Goal: Task Accomplishment & Management: Manage account settings

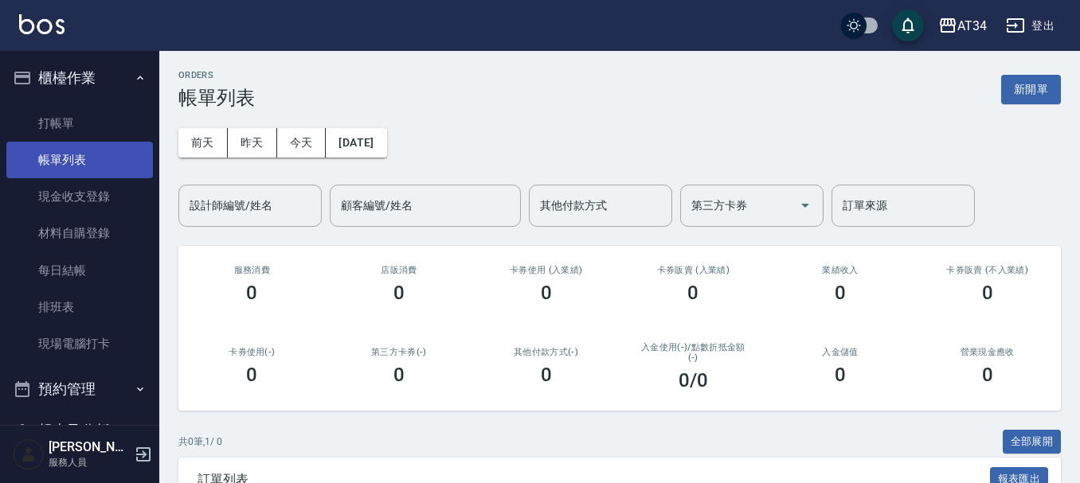
drag, startPoint x: 0, startPoint y: 0, endPoint x: 100, endPoint y: 145, distance: 176.3
click at [88, 143] on link "帳單列表" at bounding box center [79, 160] width 147 height 37
click at [0, 71] on nav "櫃檯作業 打帳單 帳單列表 現金收支登錄 材料自購登錄 每日結帳 排班表 現場電腦打卡 預約管理 預約管理 單日預約紀錄 單週預約紀錄 報表及分析 報表目錄 …" at bounding box center [79, 238] width 159 height 374
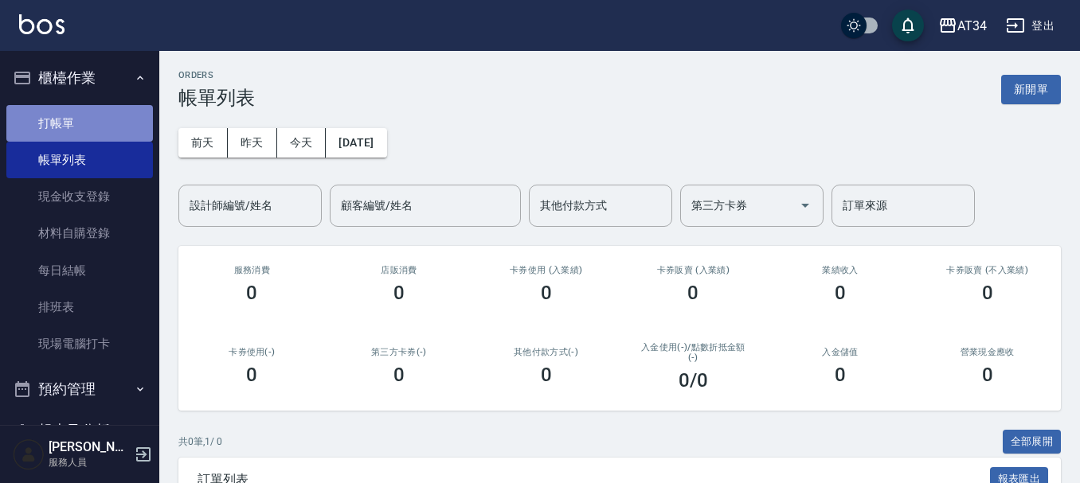
click at [85, 120] on link "打帳單" at bounding box center [79, 123] width 147 height 37
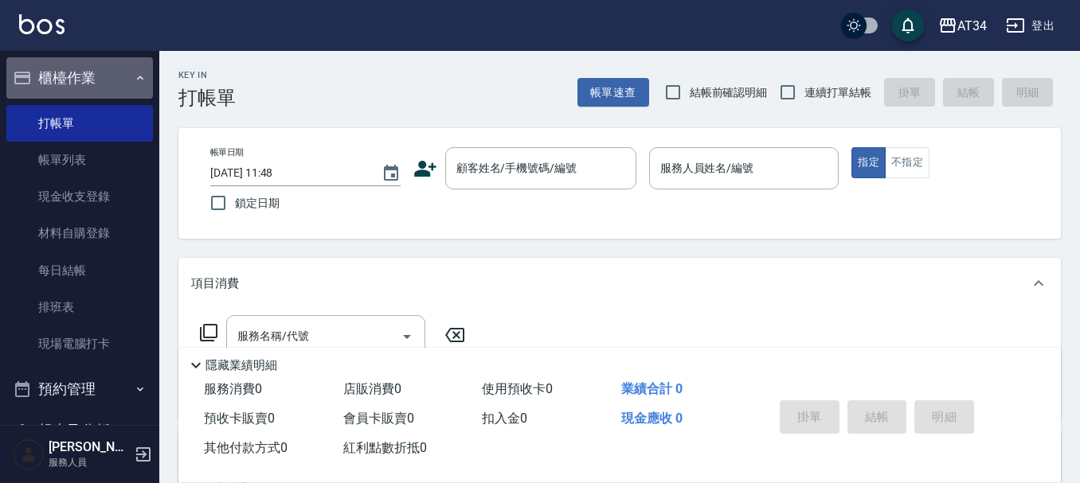
click at [94, 82] on button "櫃檯作業" at bounding box center [79, 77] width 147 height 41
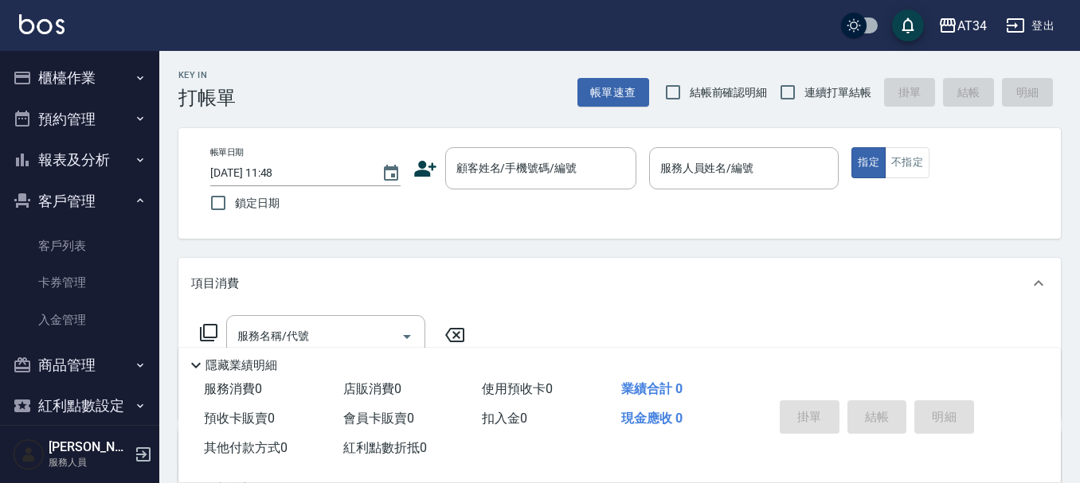
click at [97, 129] on button "預約管理" at bounding box center [79, 119] width 147 height 41
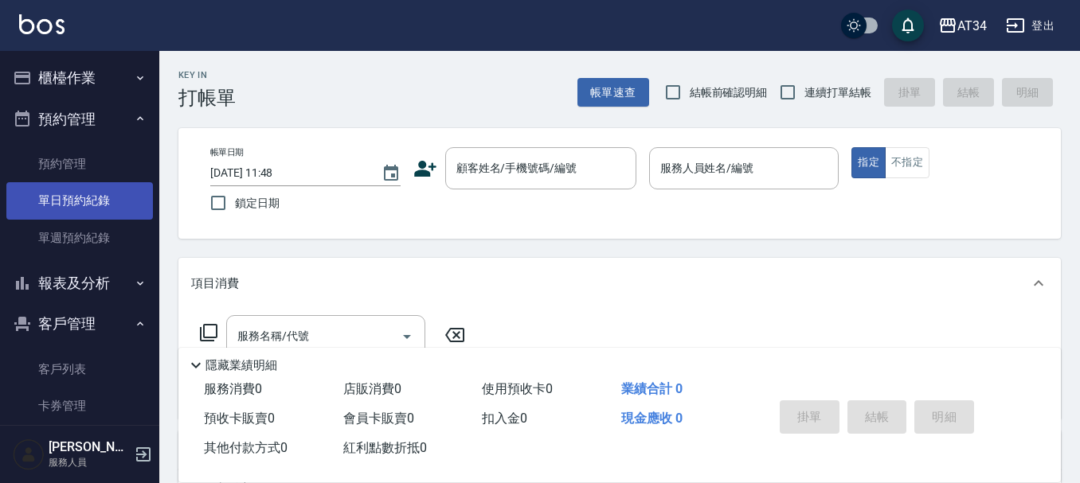
click at [94, 205] on link "單日預約紀錄" at bounding box center [79, 200] width 147 height 37
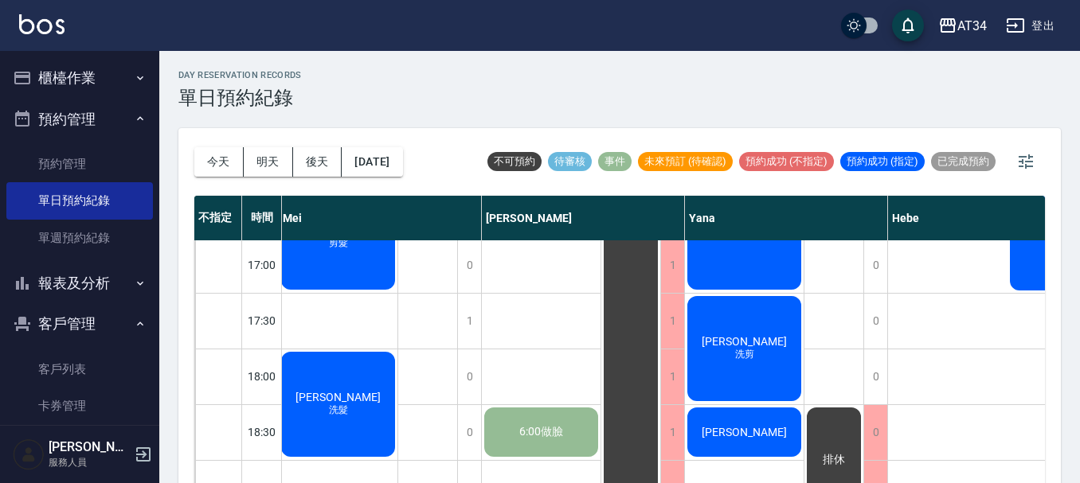
scroll to position [717, 1019]
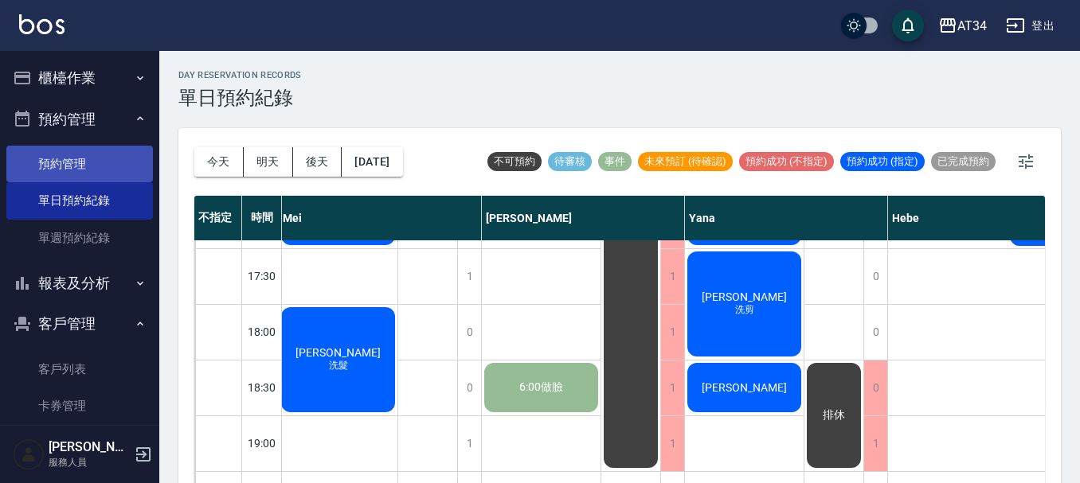
click at [70, 158] on link "預約管理" at bounding box center [79, 164] width 147 height 37
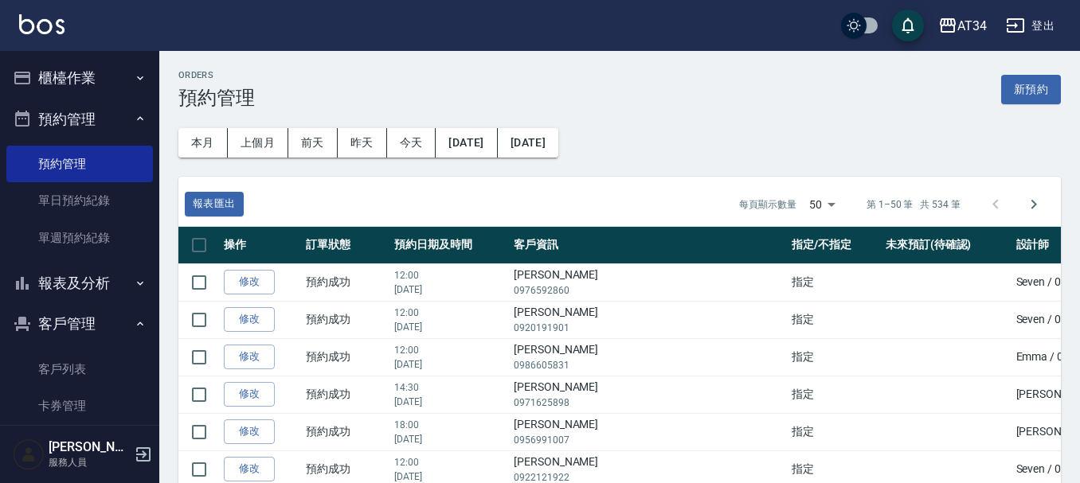
click at [72, 88] on button "櫃檯作業" at bounding box center [79, 77] width 147 height 41
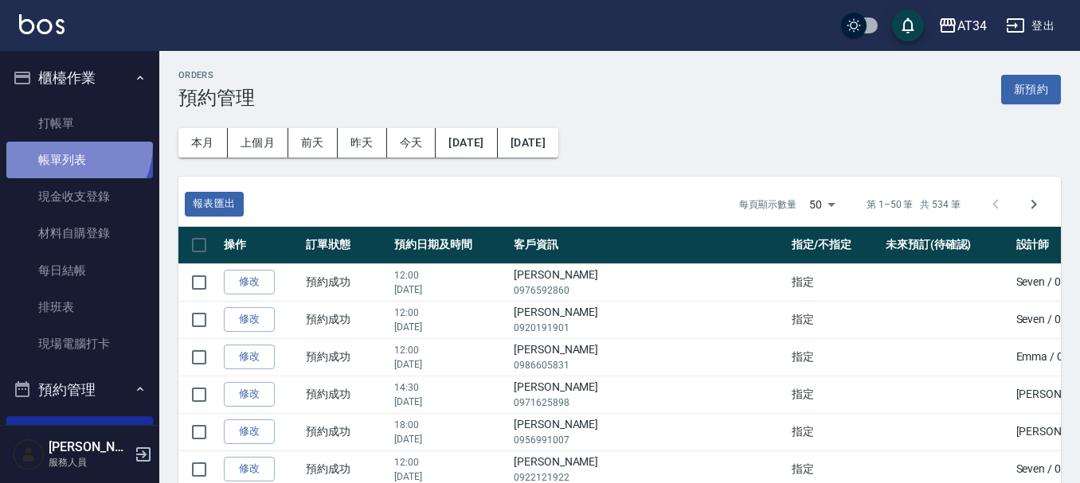
click at [67, 146] on link "帳單列表" at bounding box center [79, 160] width 147 height 37
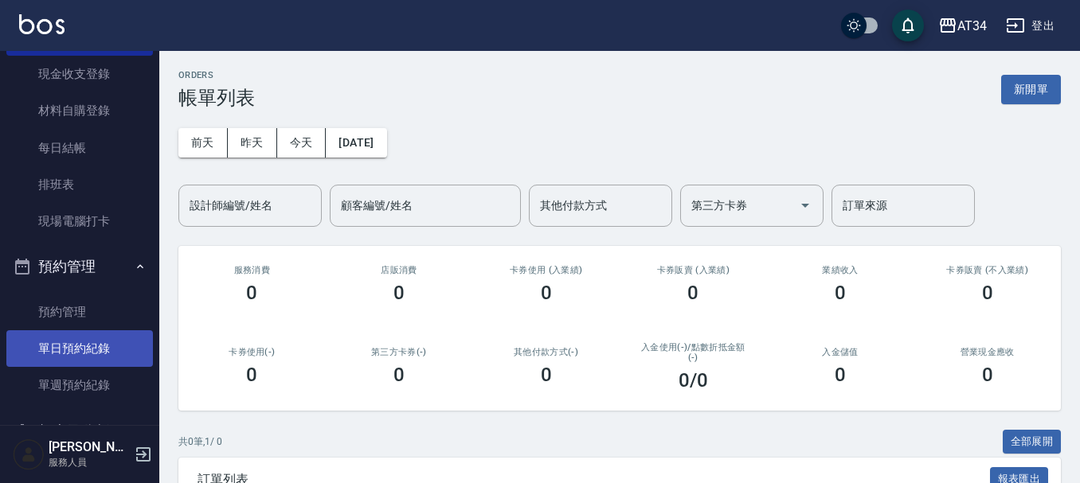
scroll to position [159, 0]
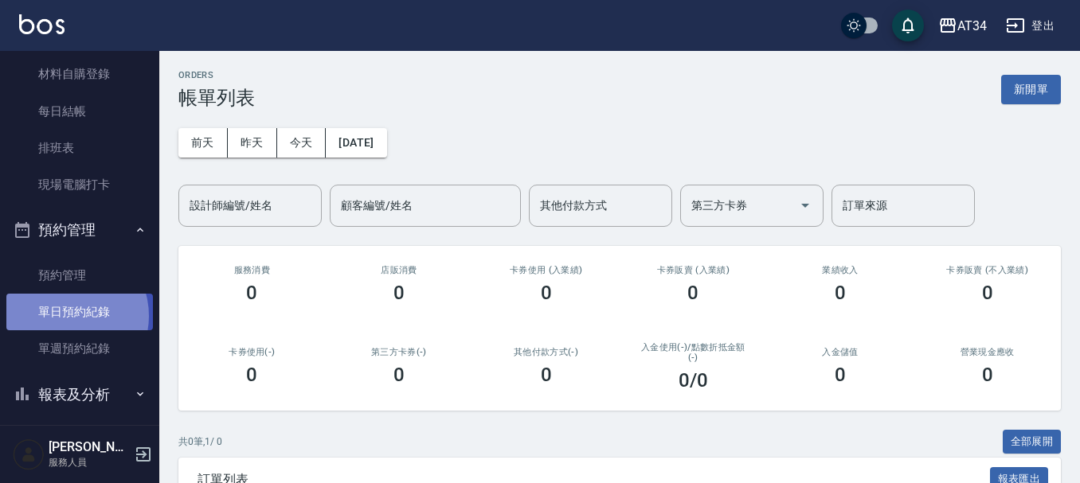
click at [65, 316] on link "單日預約紀錄" at bounding box center [79, 312] width 147 height 37
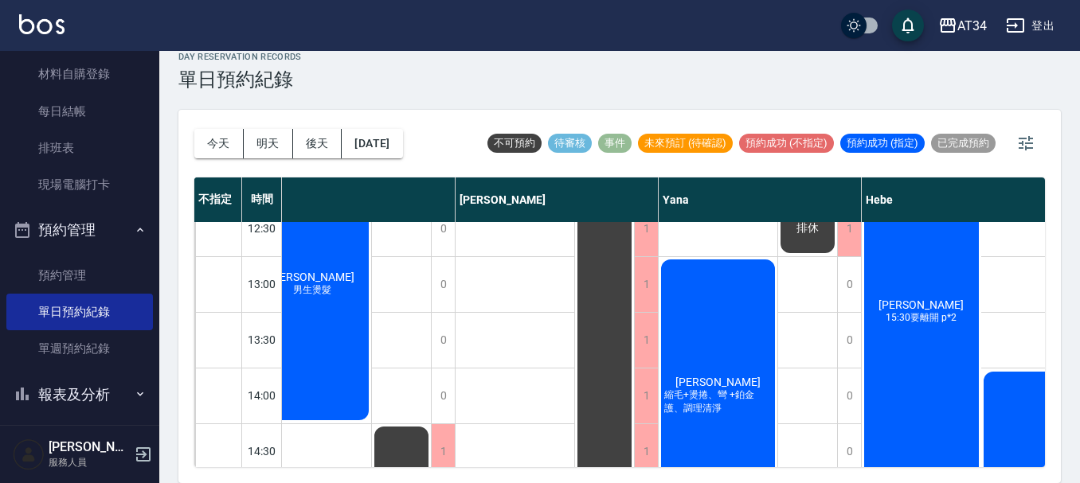
scroll to position [213, 1045]
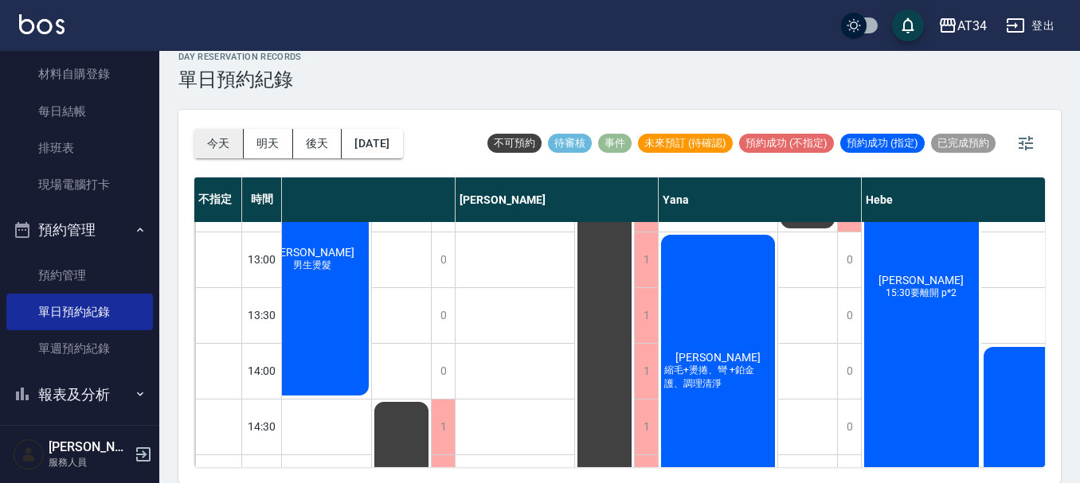
click at [230, 143] on button "今天" at bounding box center [218, 143] width 49 height 29
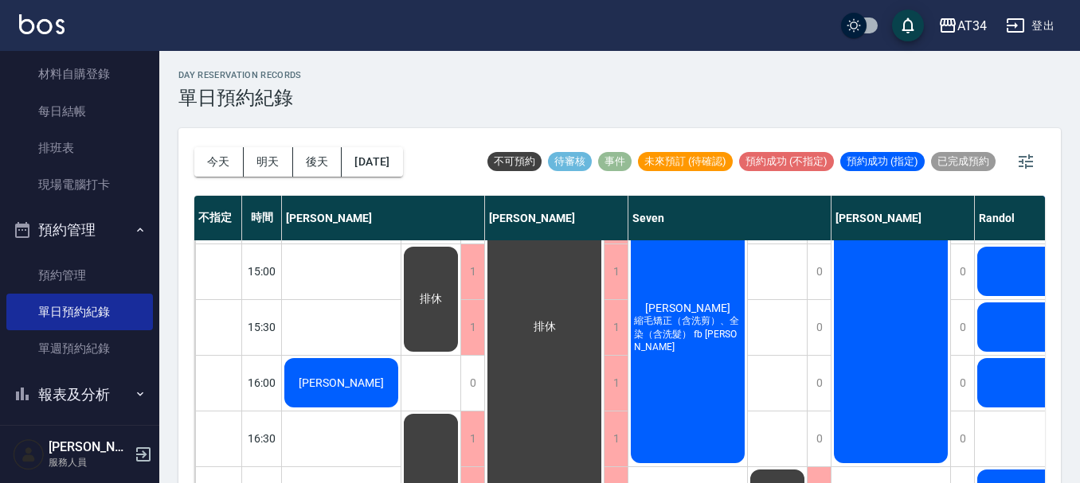
scroll to position [557, 0]
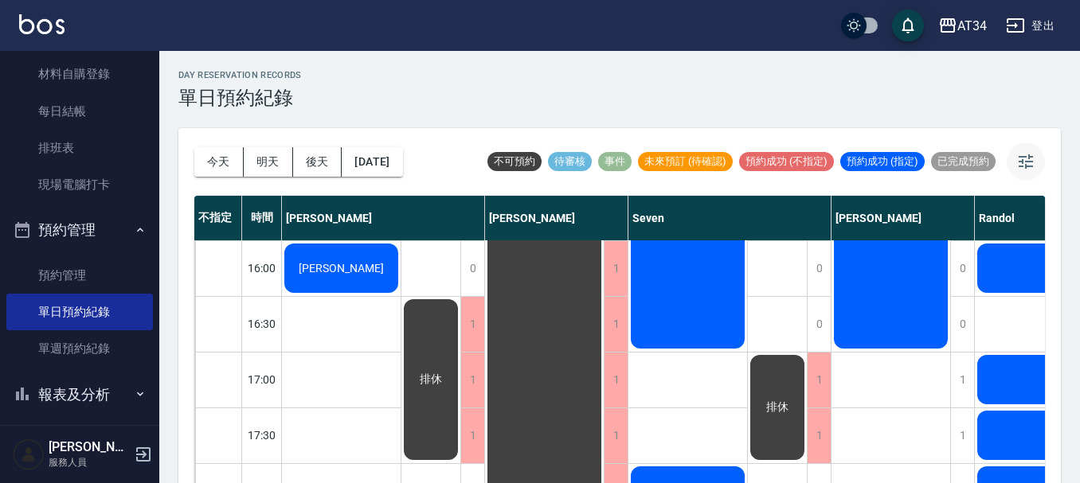
click at [1021, 161] on icon "button" at bounding box center [1025, 161] width 19 height 19
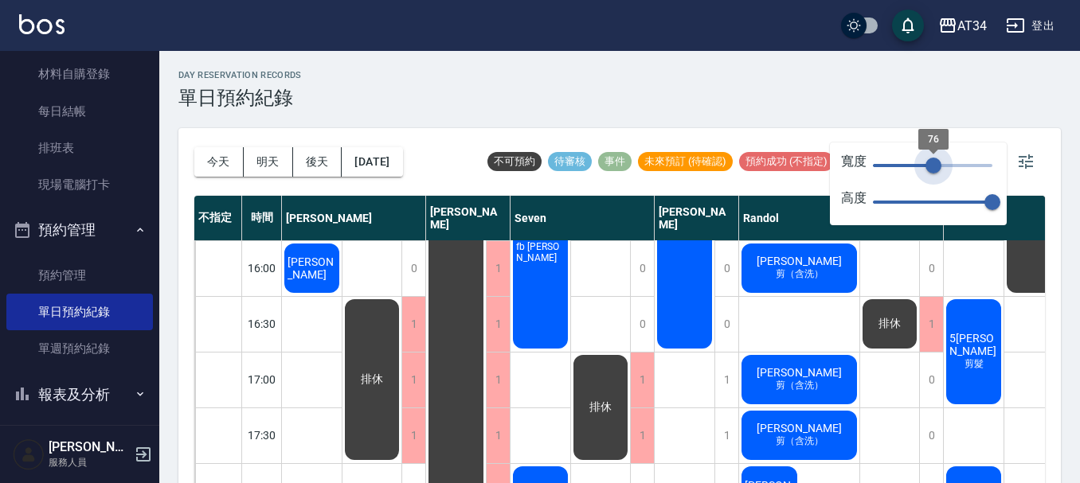
type input "76"
drag, startPoint x: 995, startPoint y: 166, endPoint x: 933, endPoint y: 177, distance: 63.1
click at [933, 174] on span "76" at bounding box center [933, 166] width 16 height 16
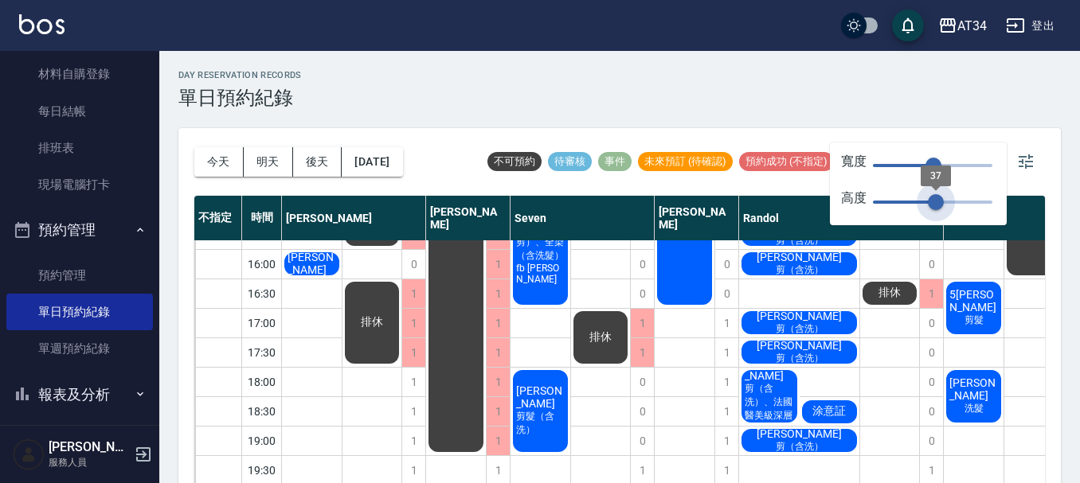
type input "32"
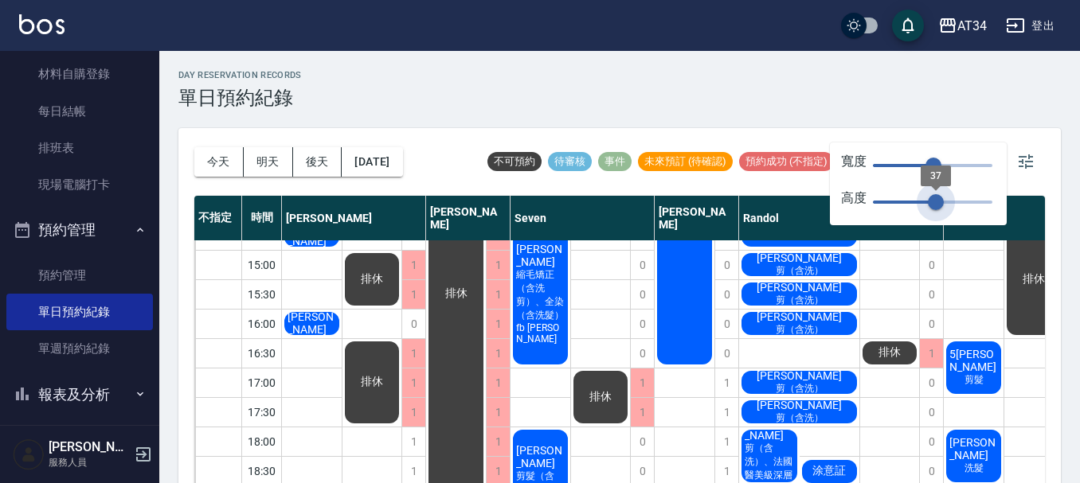
drag, startPoint x: 987, startPoint y: 201, endPoint x: 928, endPoint y: 209, distance: 59.6
click at [928, 209] on span "37" at bounding box center [936, 202] width 16 height 16
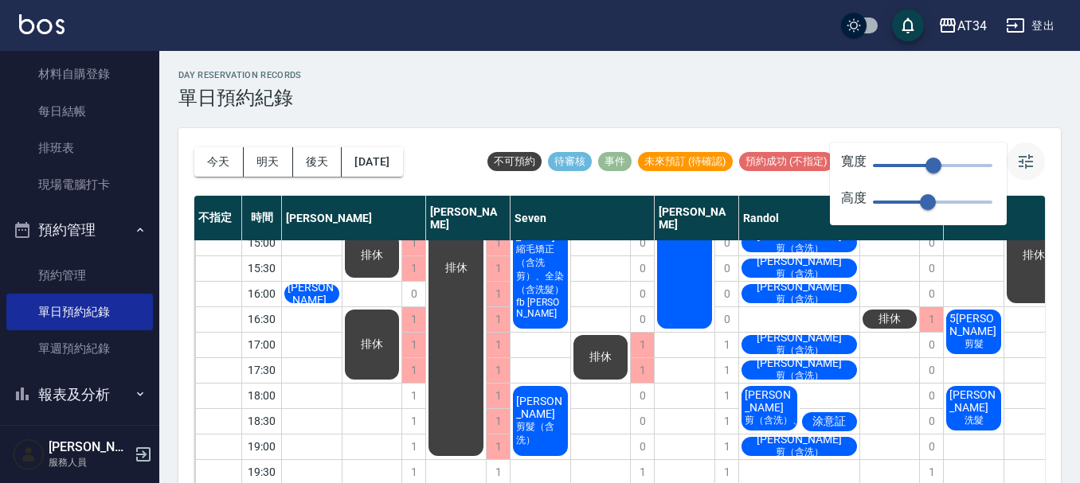
click at [1022, 164] on icon "button" at bounding box center [1026, 161] width 14 height 14
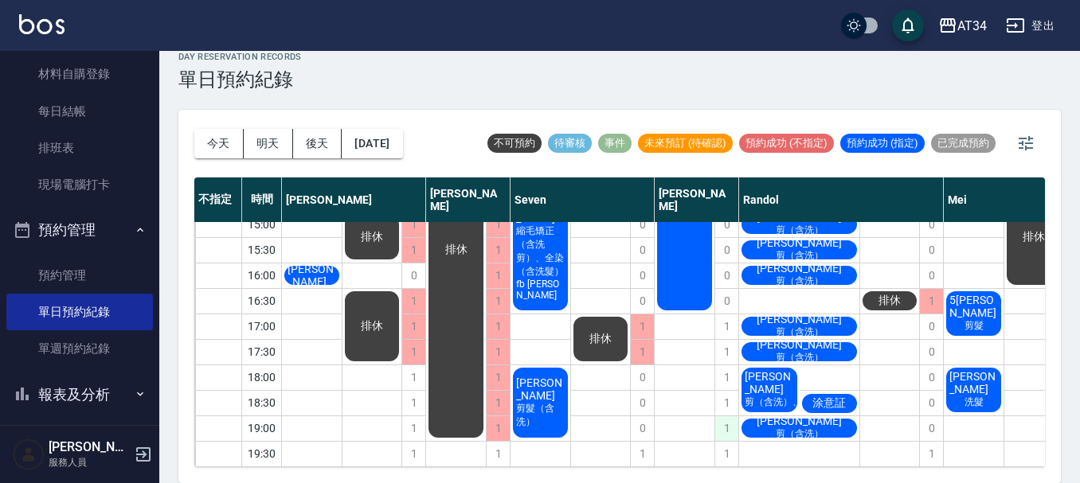
click at [729, 417] on div "1" at bounding box center [726, 429] width 24 height 25
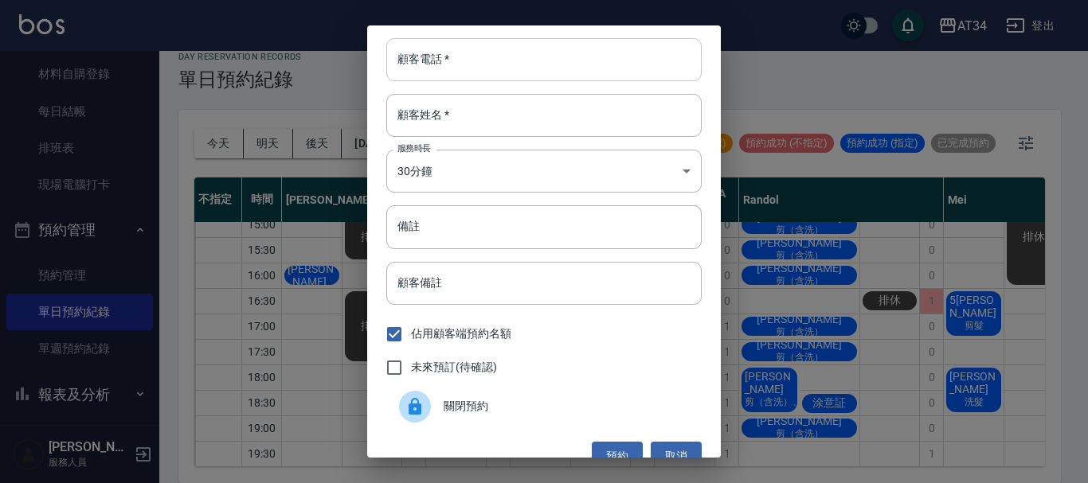
click at [491, 65] on input "顧客電話   *" at bounding box center [543, 59] width 315 height 43
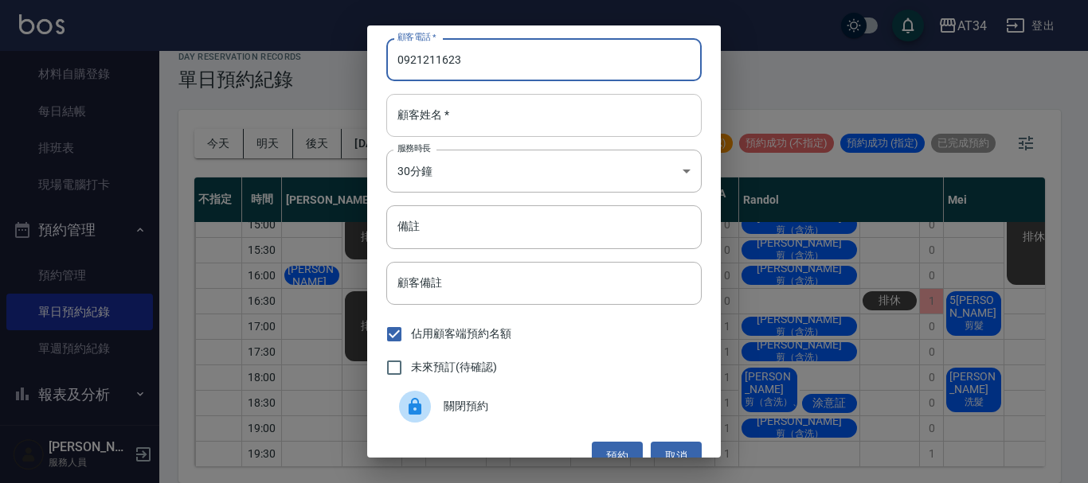
type input "0921211623"
click at [470, 119] on input "顧客姓名   *" at bounding box center [543, 115] width 315 height 43
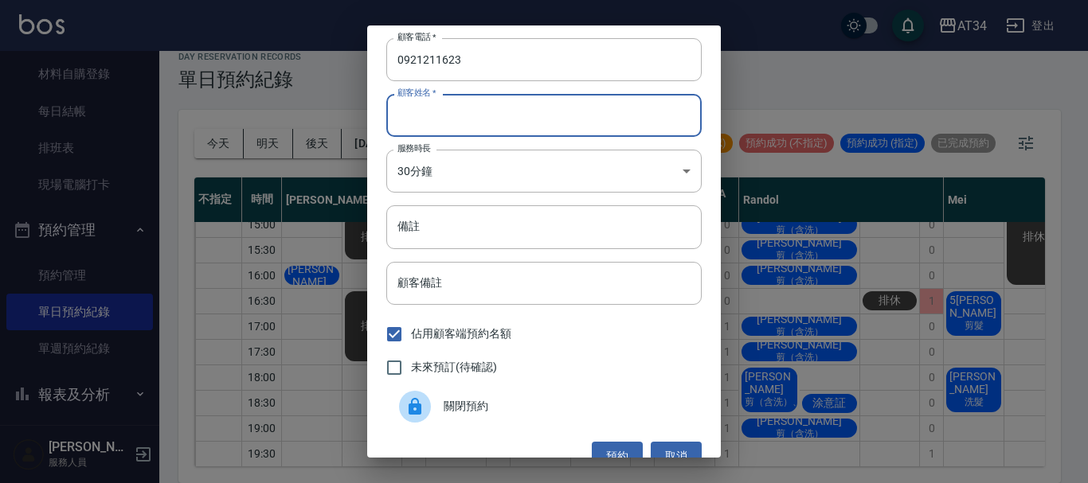
type input "x"
type input "劉小姐"
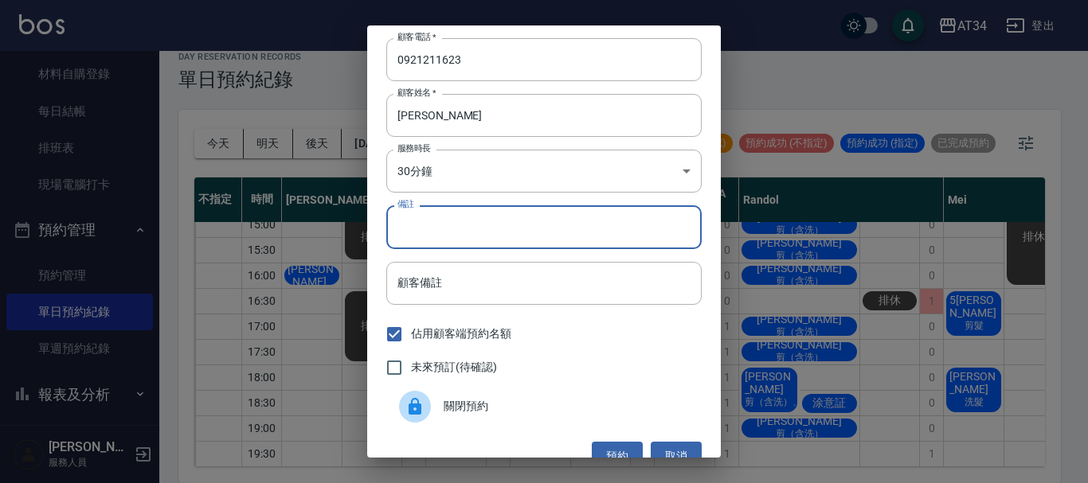
click at [430, 233] on input "備註" at bounding box center [543, 226] width 315 height 43
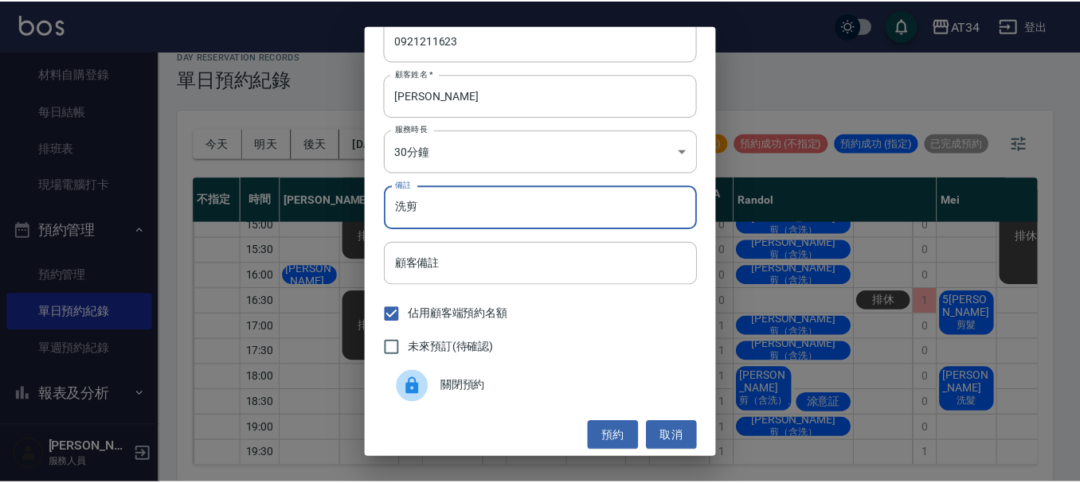
scroll to position [25, 0]
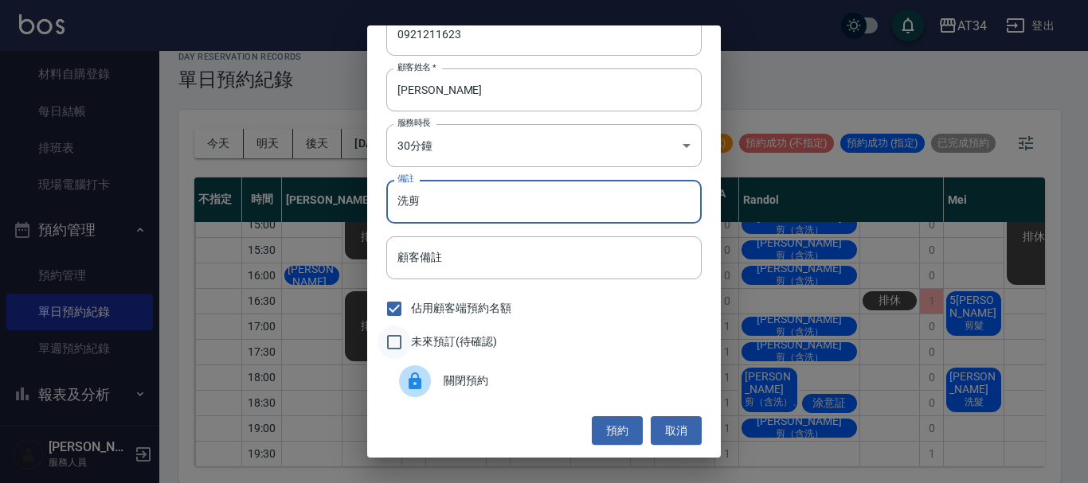
type input "洗剪"
click at [394, 341] on input "未來預訂(待確認)" at bounding box center [393, 342] width 33 height 33
checkbox input "true"
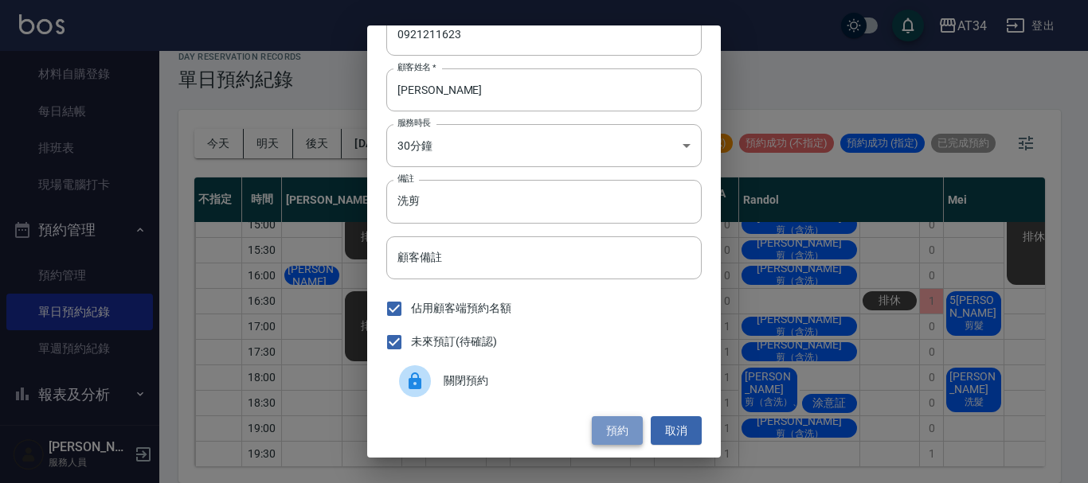
click at [614, 429] on button "預約" at bounding box center [617, 431] width 51 height 29
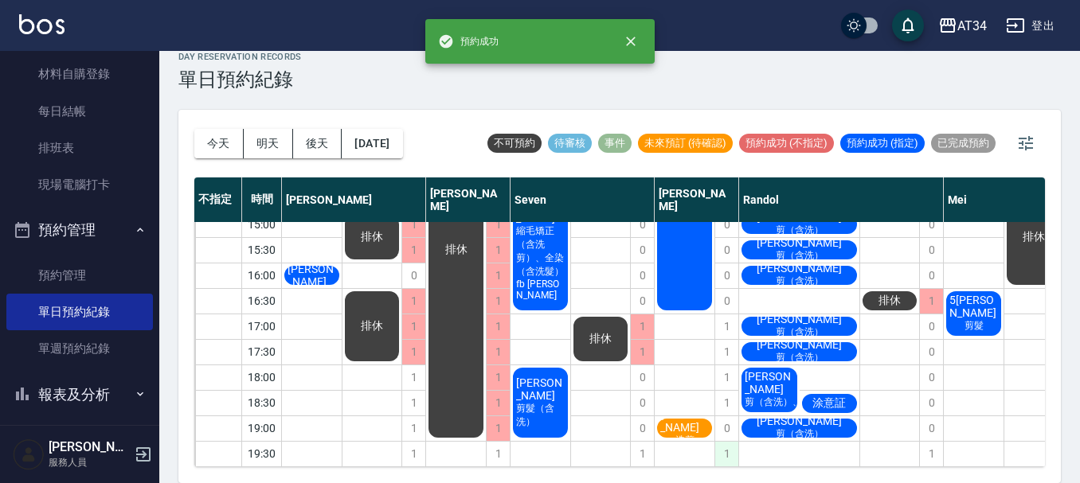
click at [726, 442] on div "1" at bounding box center [726, 454] width 24 height 25
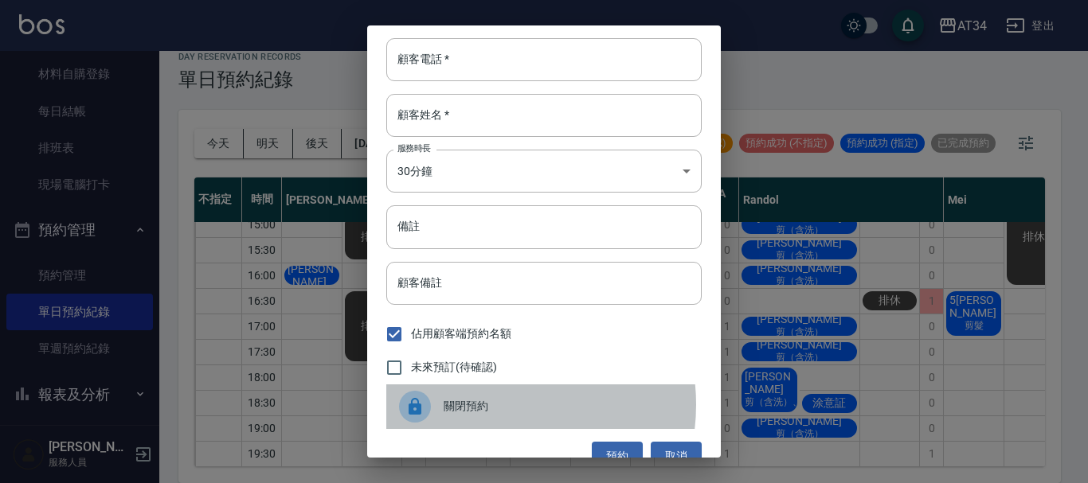
click at [486, 405] on span "關閉預約" at bounding box center [566, 406] width 245 height 17
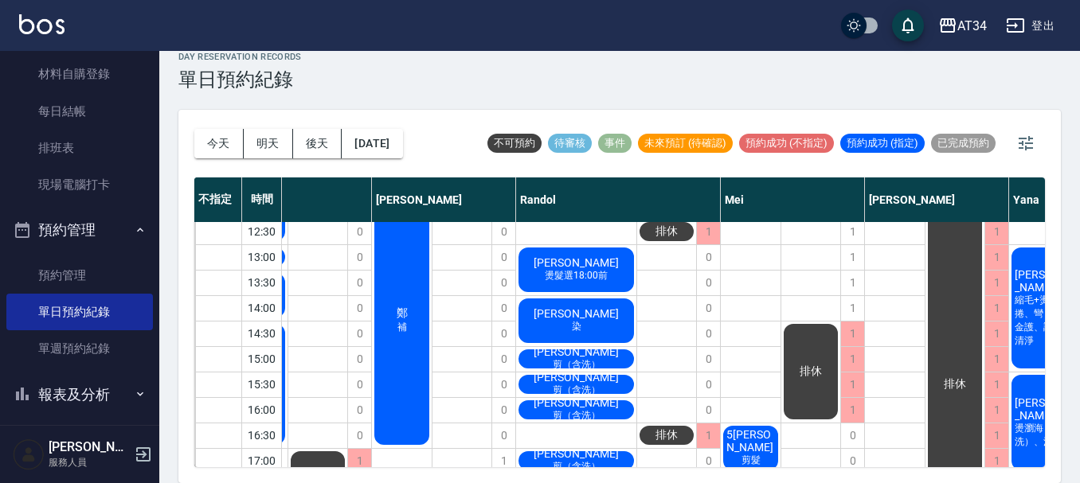
scroll to position [0, 283]
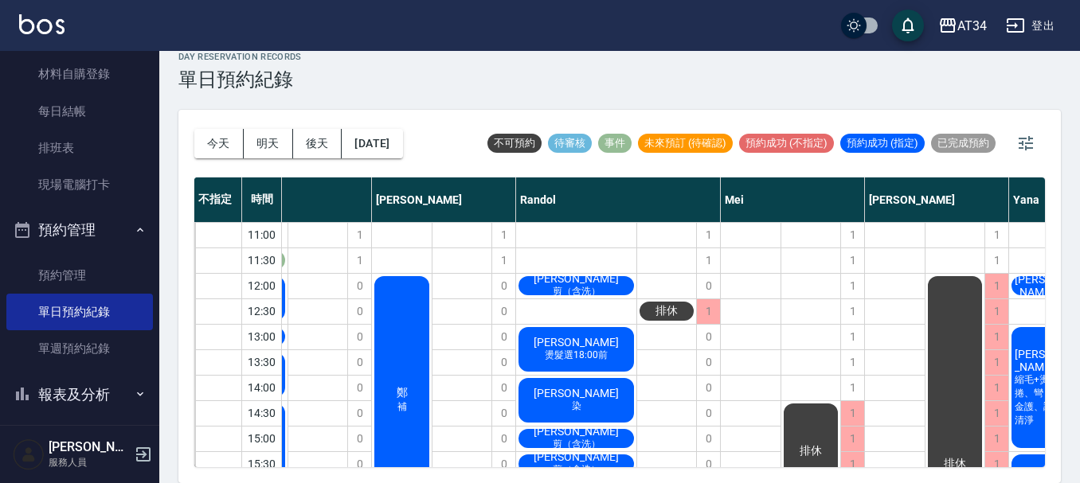
click at [33, 291] on span "剪（含洗）" at bounding box center [29, 291] width 6 height 0
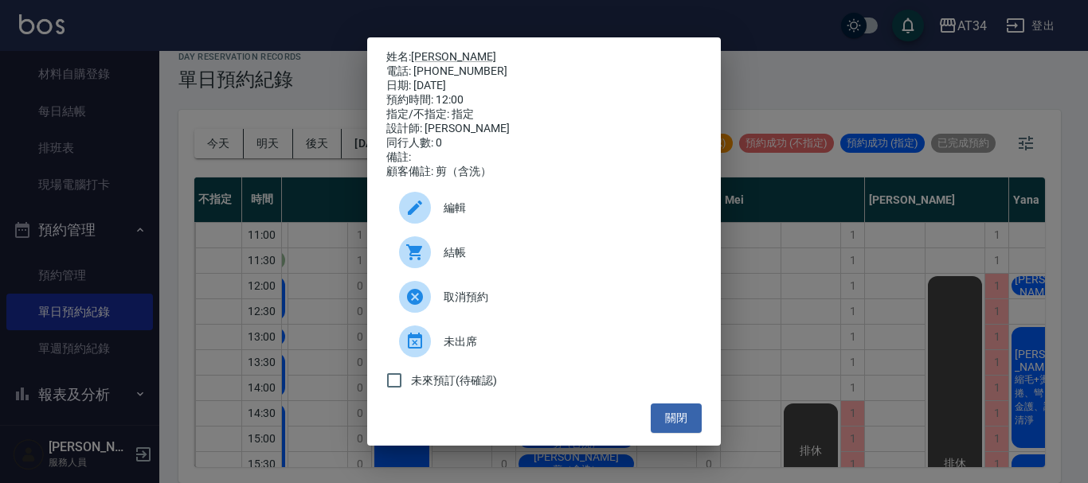
click at [477, 253] on span "結帳" at bounding box center [566, 252] width 245 height 17
click at [675, 420] on button "關閉" at bounding box center [676, 418] width 51 height 29
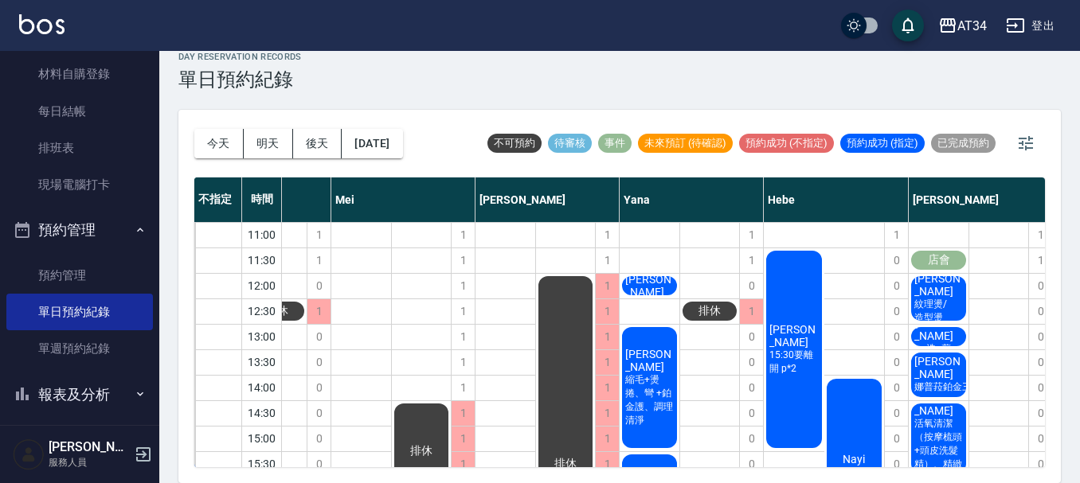
scroll to position [0, 688]
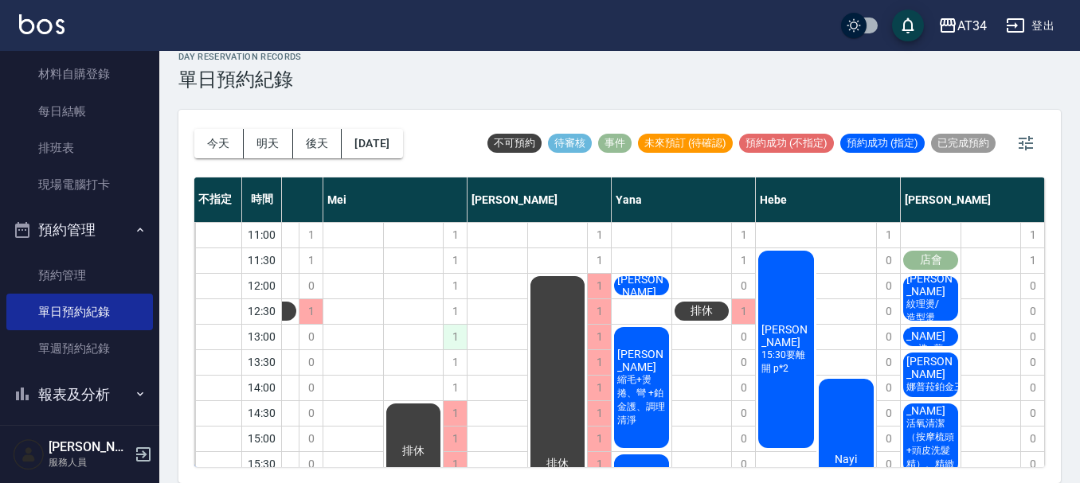
click at [448, 345] on div "1" at bounding box center [455, 337] width 24 height 25
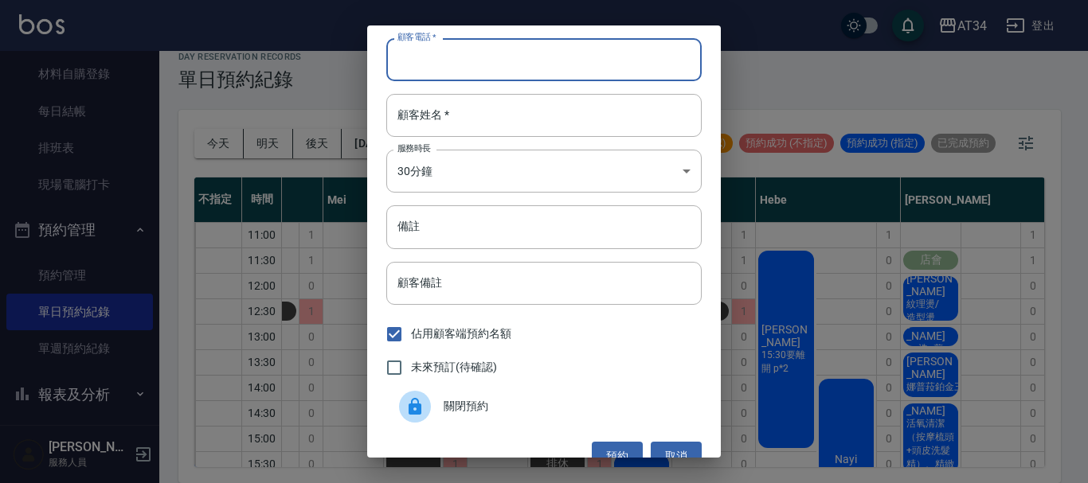
click at [429, 63] on input "顧客電話   *" at bounding box center [543, 59] width 315 height 43
type input "0903886428"
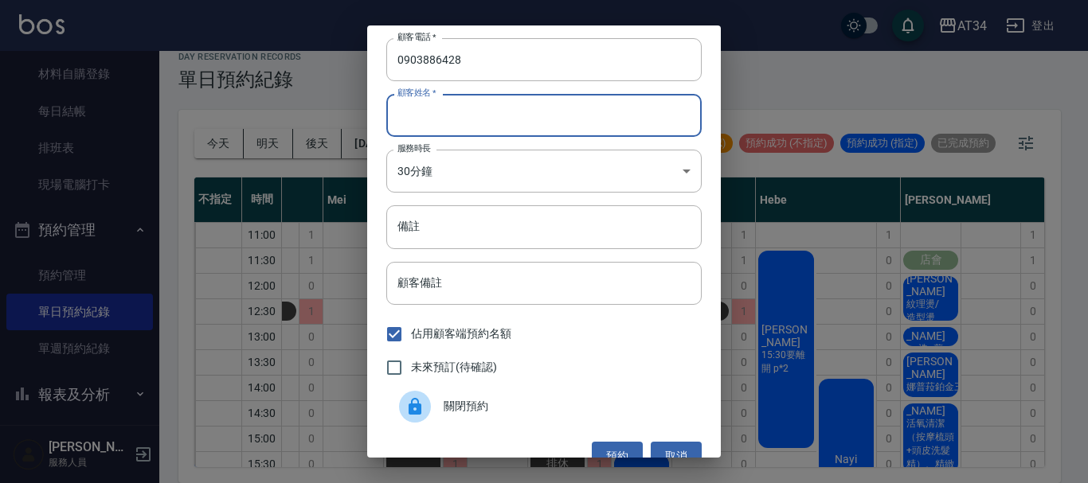
click at [491, 127] on input "顧客姓名   *" at bounding box center [543, 115] width 315 height 43
click at [548, 80] on input "0903886428" at bounding box center [543, 59] width 315 height 43
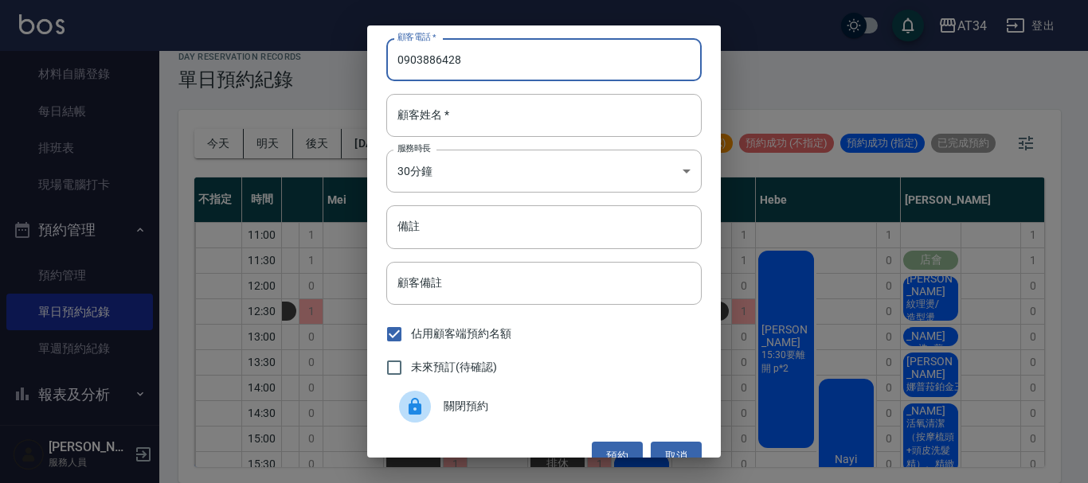
click at [548, 80] on input "0903886428" at bounding box center [543, 59] width 315 height 43
click at [679, 457] on button "取消" at bounding box center [676, 456] width 51 height 29
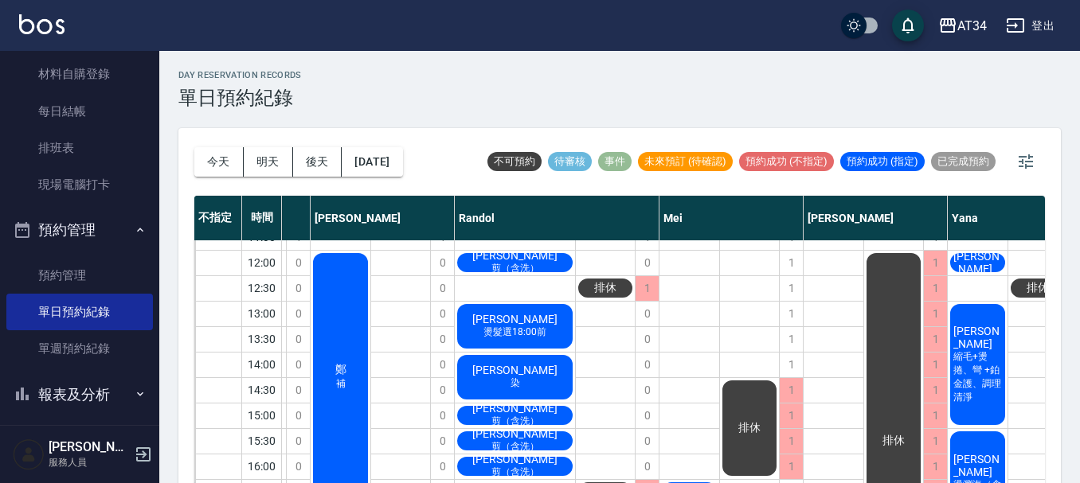
scroll to position [80, 344]
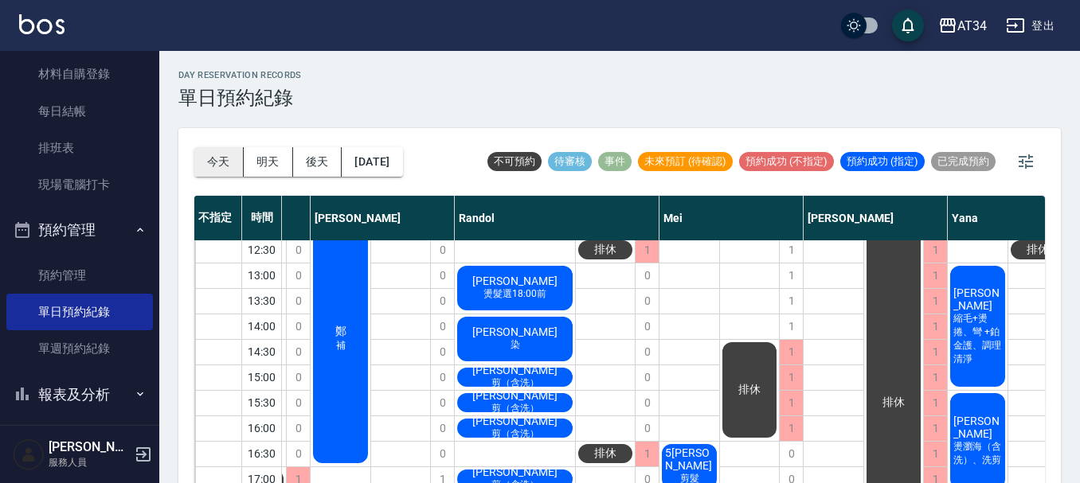
click at [229, 159] on button "今天" at bounding box center [218, 161] width 49 height 29
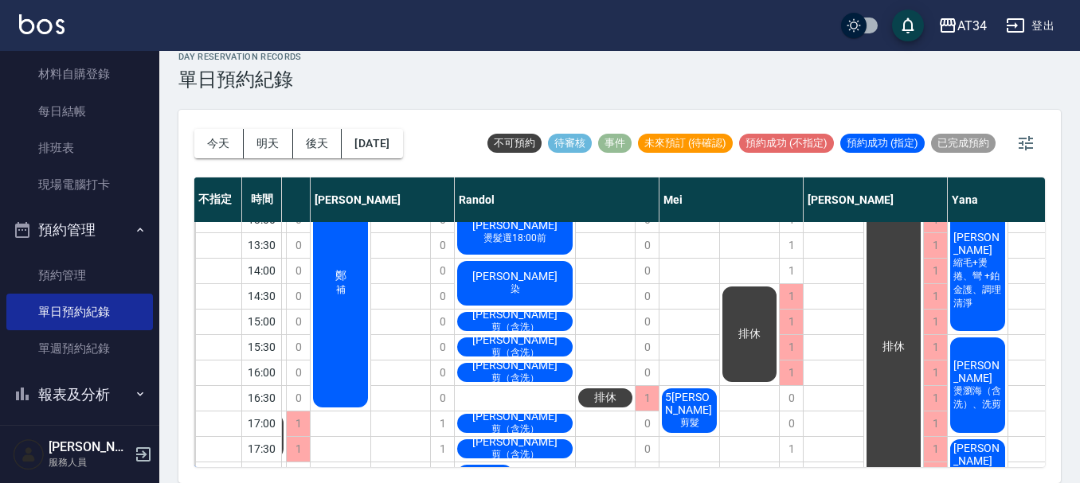
scroll to position [0, 344]
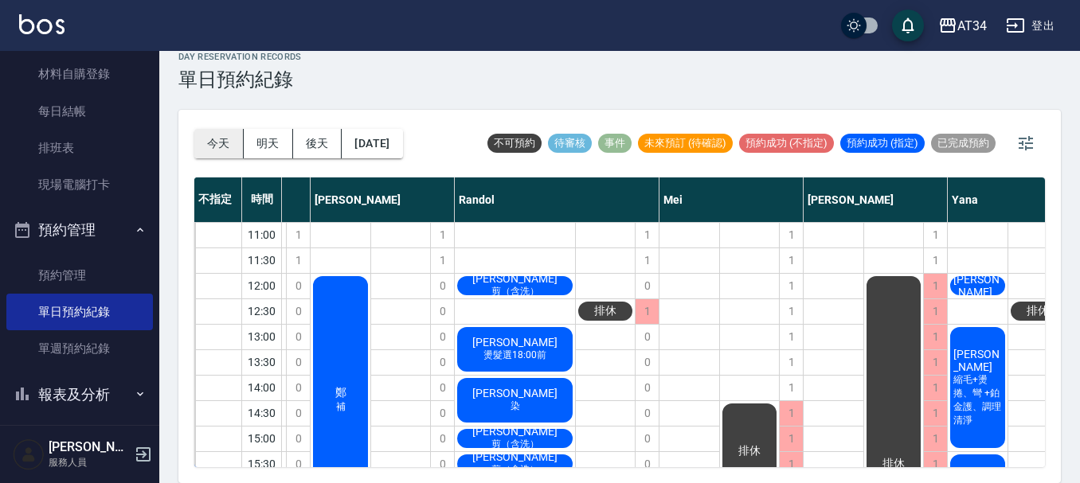
click at [209, 130] on button "今天" at bounding box center [218, 143] width 49 height 29
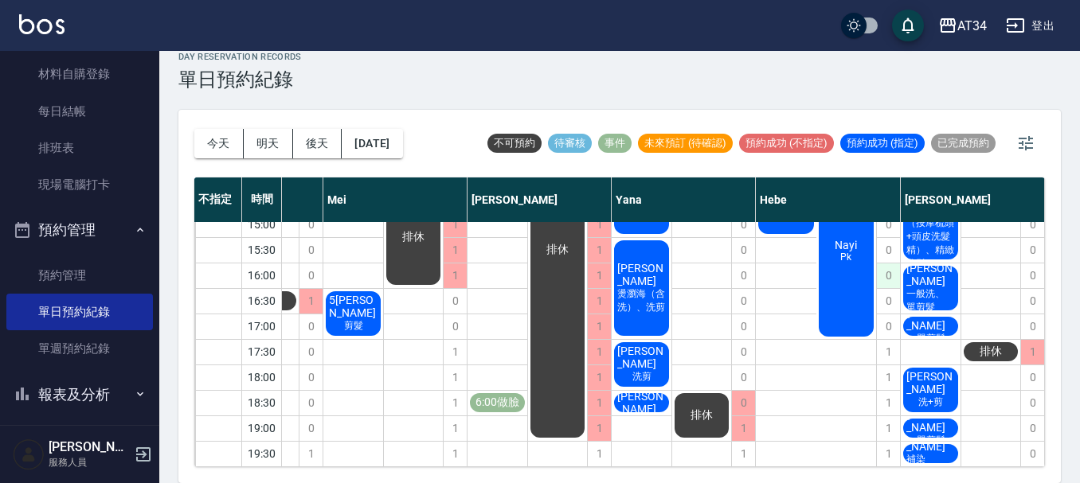
scroll to position [0, 688]
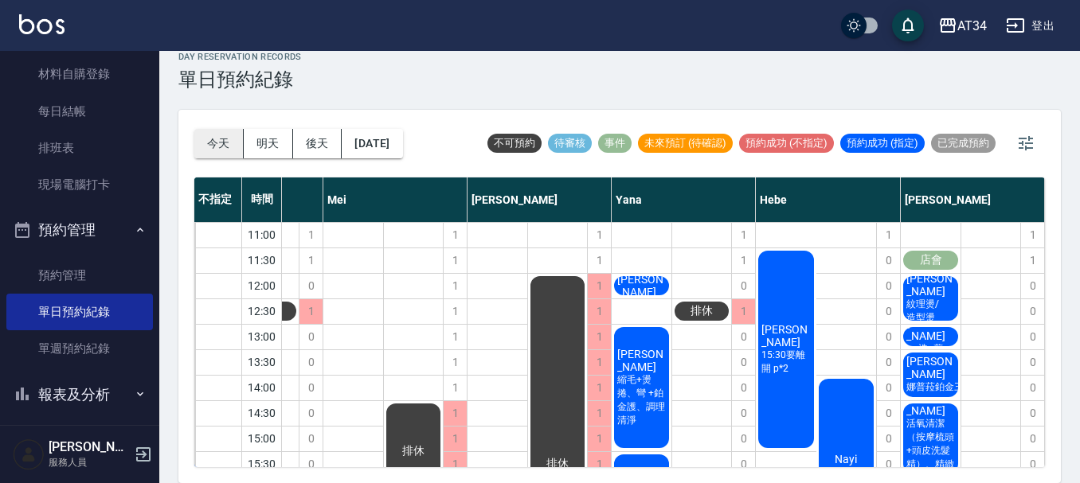
click at [220, 153] on button "今天" at bounding box center [218, 143] width 49 height 29
click at [271, 149] on button "明天" at bounding box center [268, 143] width 49 height 29
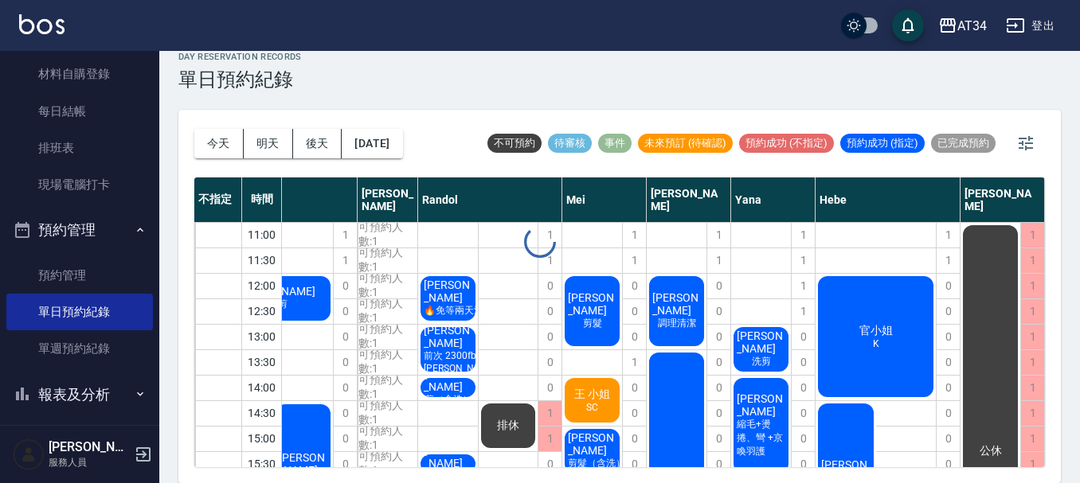
scroll to position [0, 306]
click at [228, 144] on button "今天" at bounding box center [218, 143] width 49 height 29
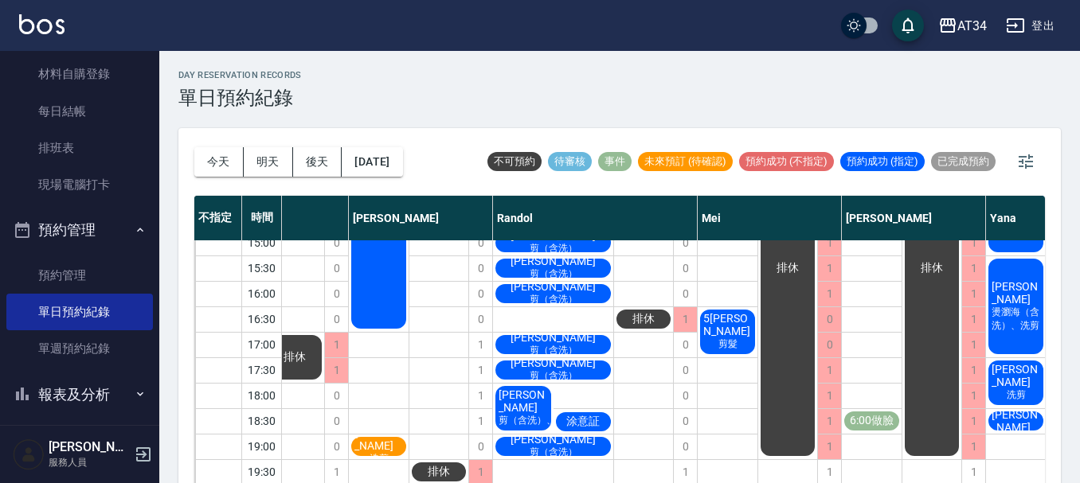
scroll to position [226, 306]
click at [1023, 163] on icon "button" at bounding box center [1026, 161] width 14 height 14
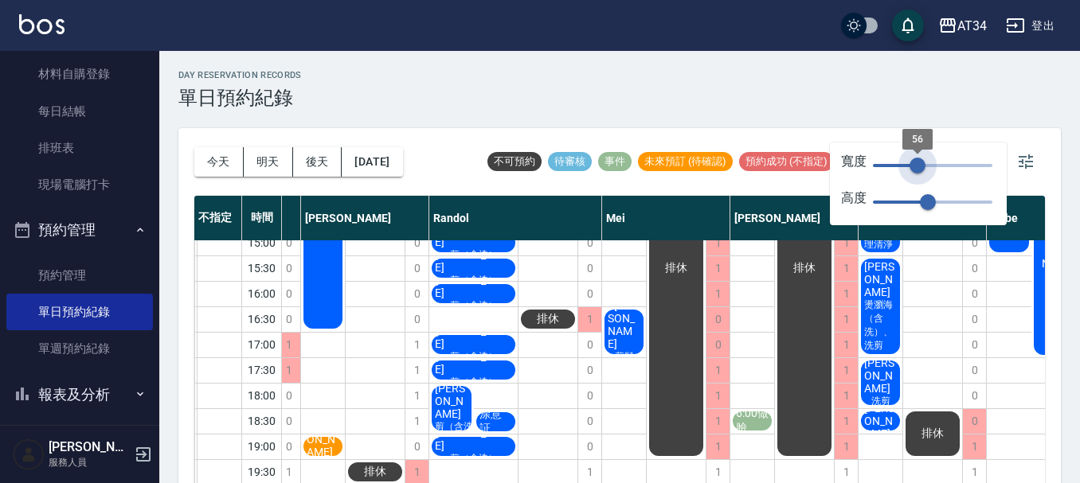
type input "47"
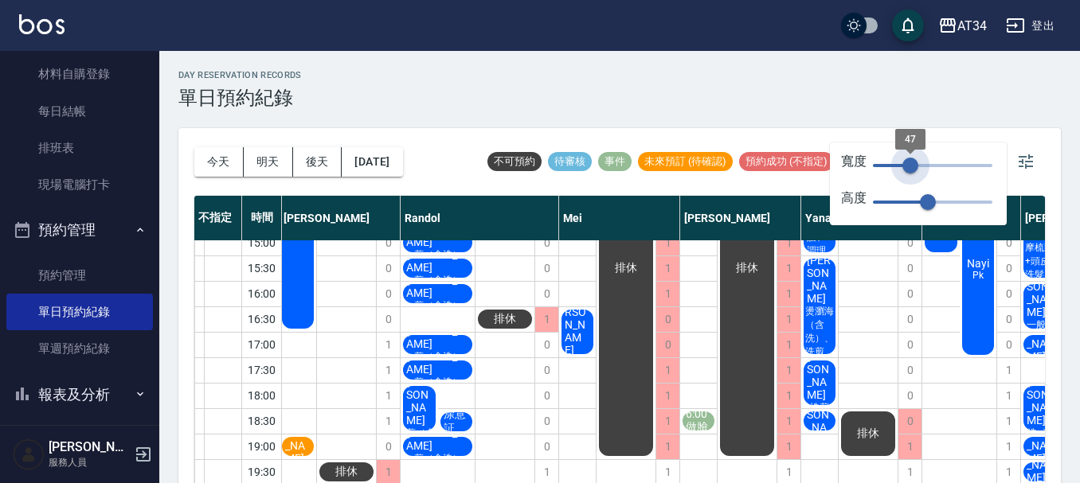
drag, startPoint x: 930, startPoint y: 162, endPoint x: 910, endPoint y: 166, distance: 20.3
click at [910, 166] on span "47" at bounding box center [910, 166] width 16 height 16
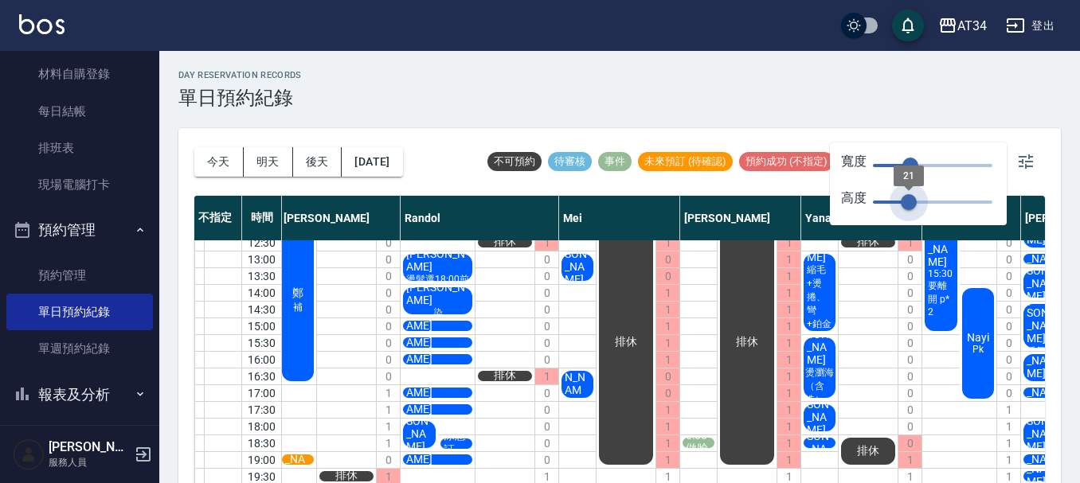
scroll to position [40, 306]
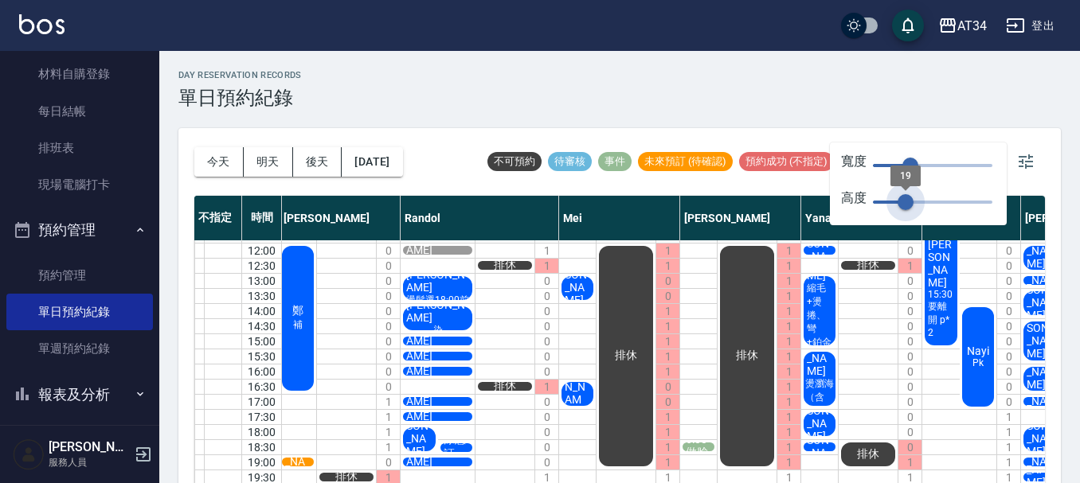
type input "23"
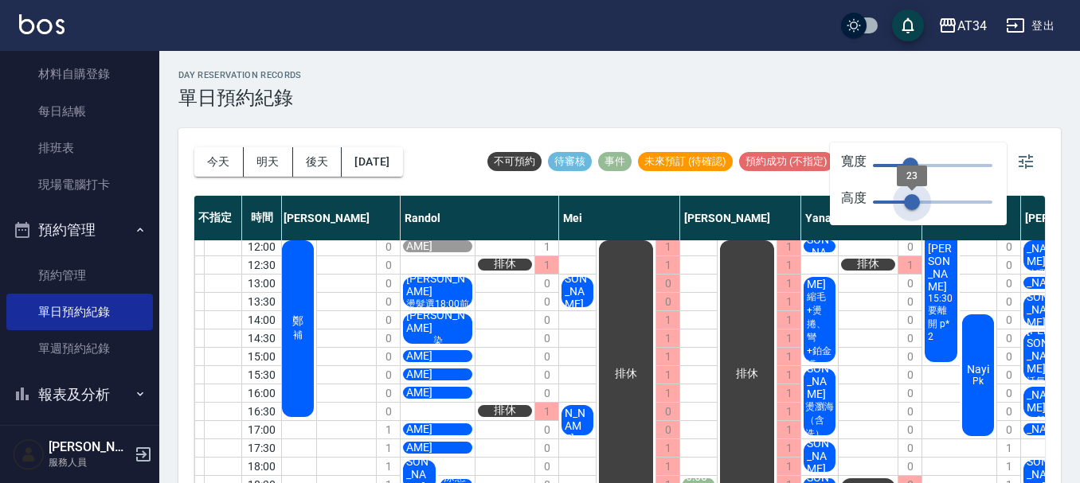
drag, startPoint x: 926, startPoint y: 201, endPoint x: 912, endPoint y: 205, distance: 14.7
click at [912, 205] on span "23" at bounding box center [912, 202] width 16 height 16
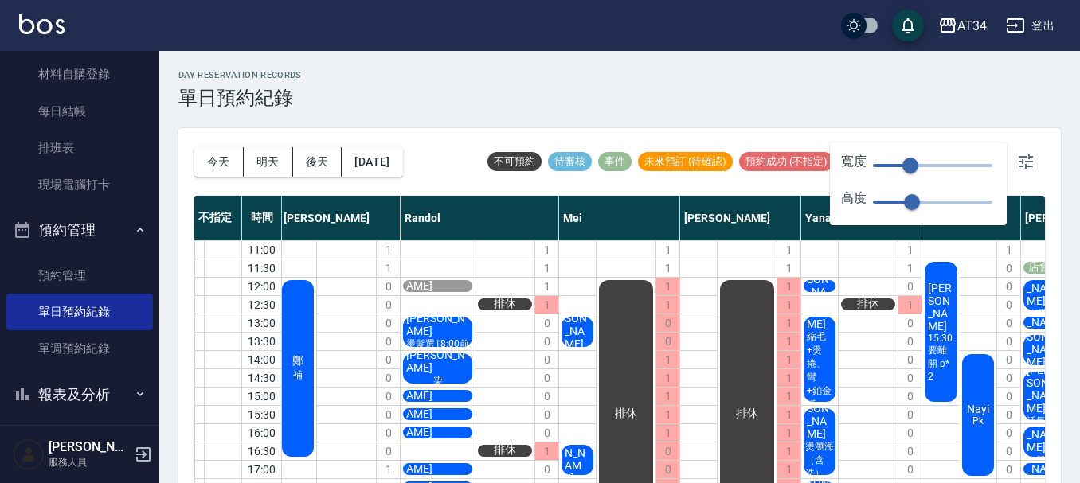
scroll to position [97, 306]
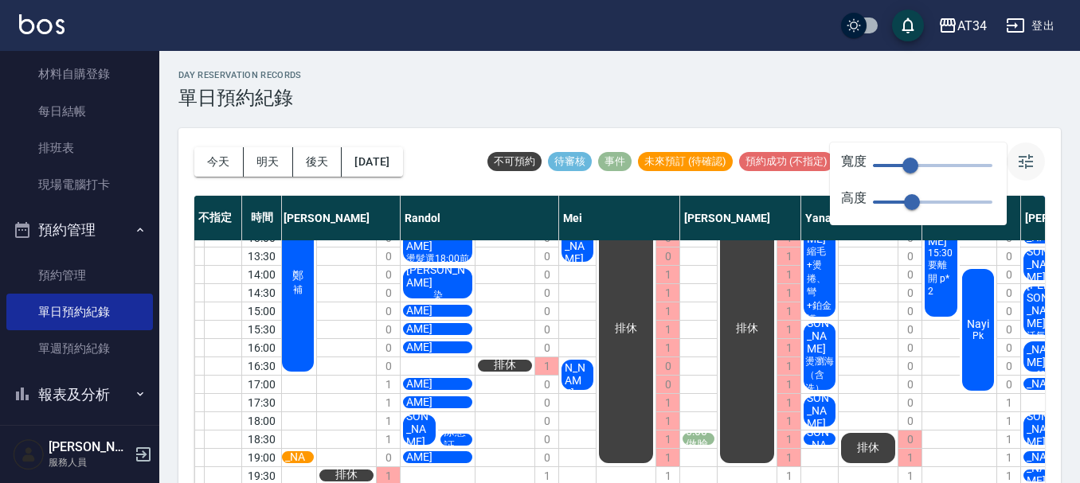
click at [1033, 158] on icon "button" at bounding box center [1025, 161] width 19 height 19
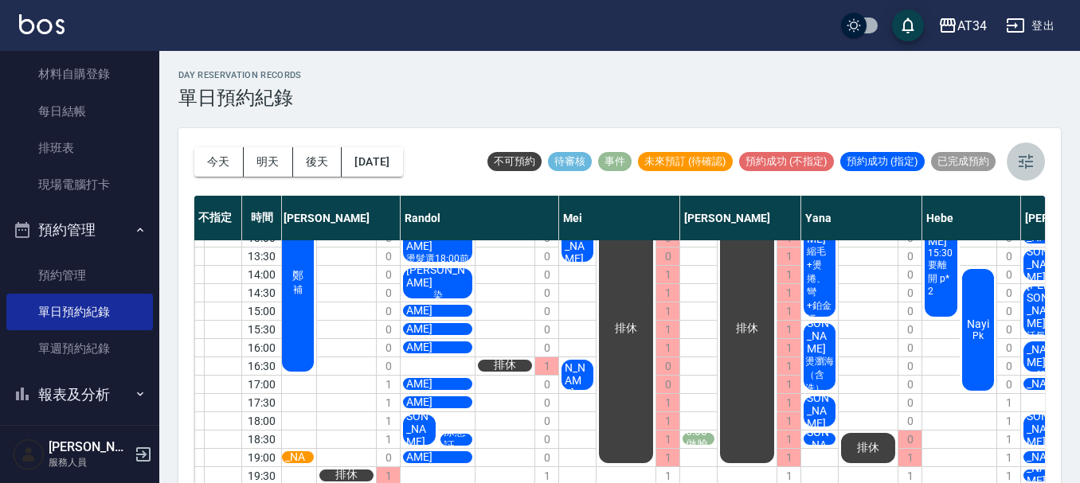
click at [1033, 158] on icon "button" at bounding box center [1025, 161] width 19 height 19
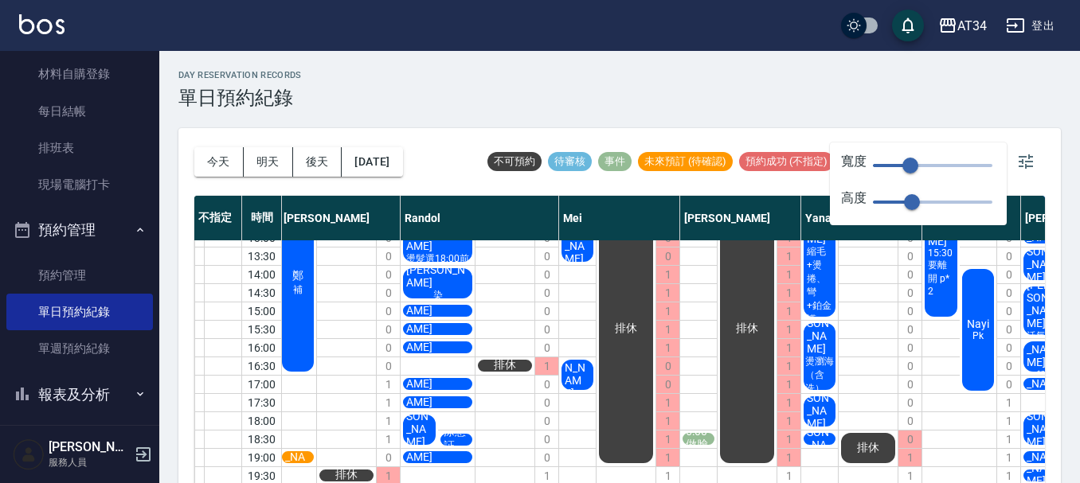
click at [1025, 97] on div "day Reservation records 單日預約紀錄" at bounding box center [619, 89] width 882 height 39
click at [1035, 163] on button "button" at bounding box center [1026, 162] width 38 height 38
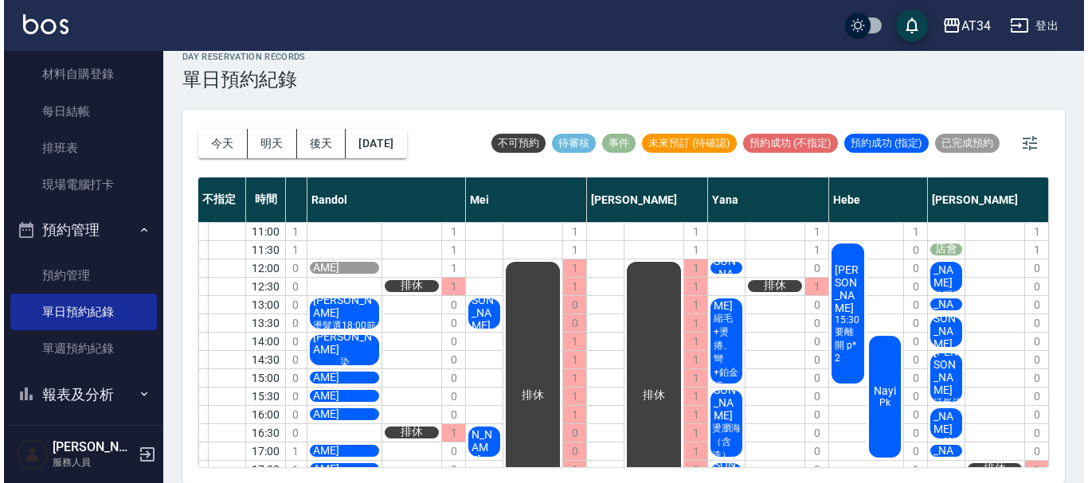
scroll to position [0, 411]
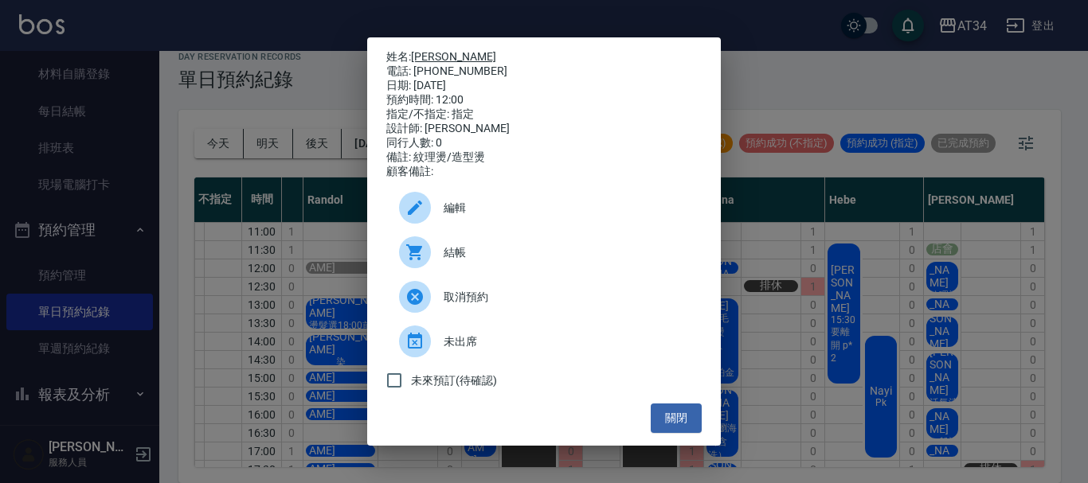
click at [436, 50] on link "[PERSON_NAME]" at bounding box center [453, 56] width 85 height 13
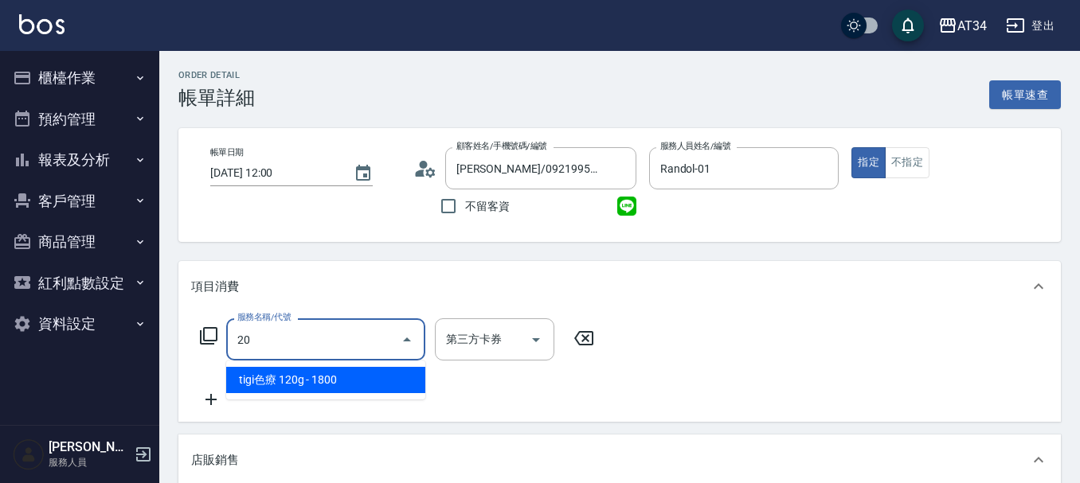
type input "2"
type input "401"
type input "20"
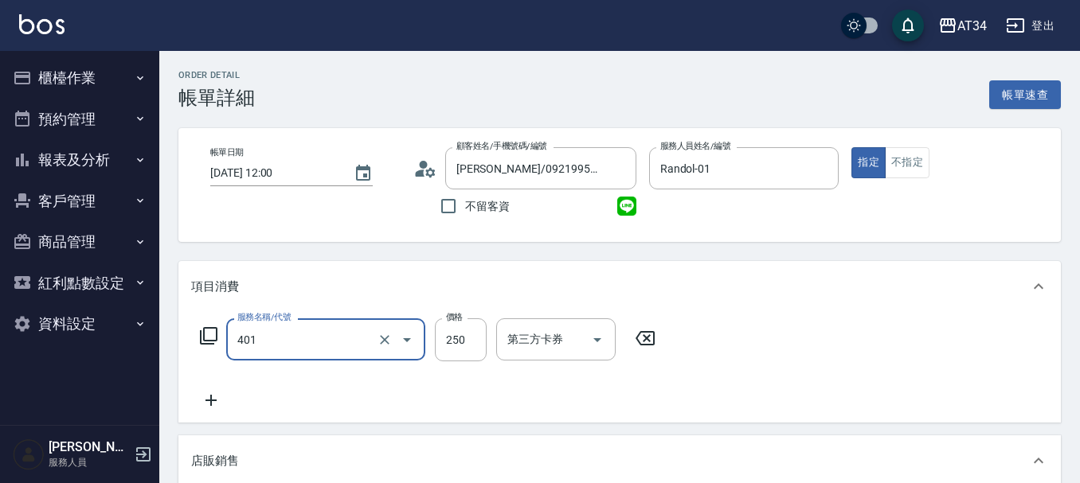
type input "剪髮(401)"
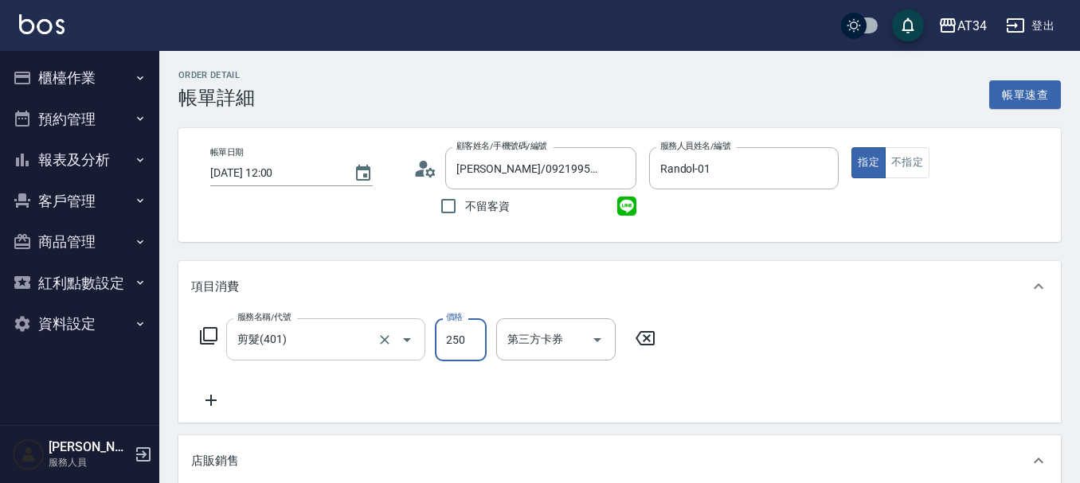
type input "0"
type input "68"
type input "60"
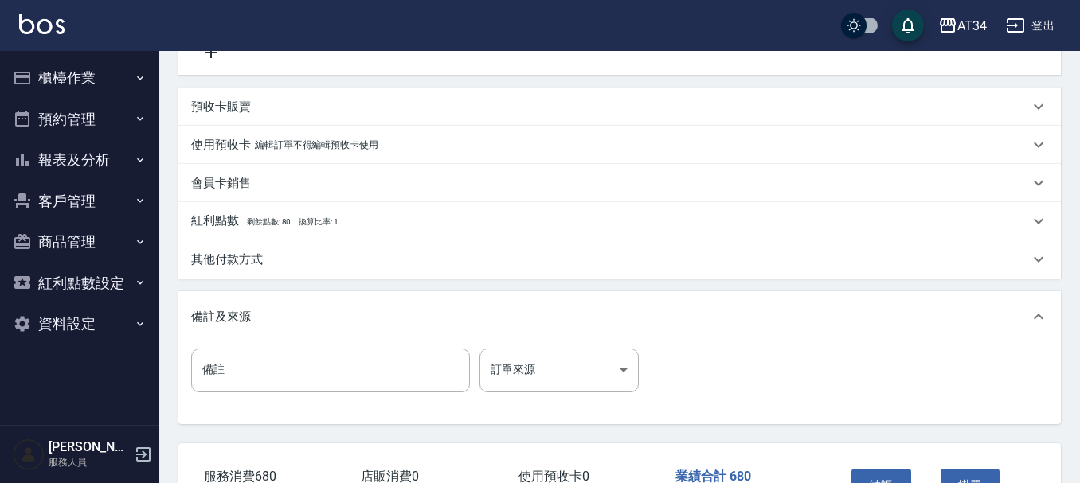
scroll to position [557, 0]
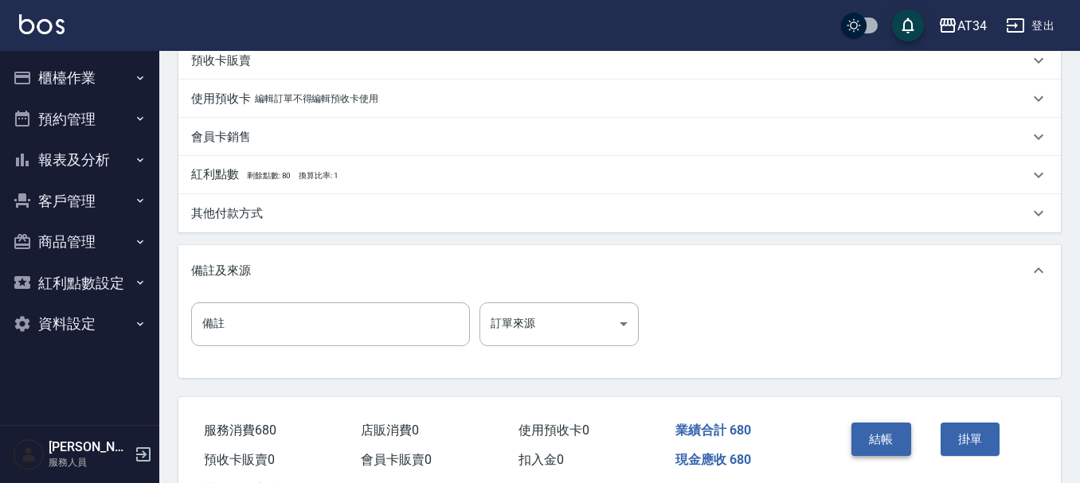
type input "680"
click at [870, 456] on button "結帳" at bounding box center [881, 439] width 60 height 33
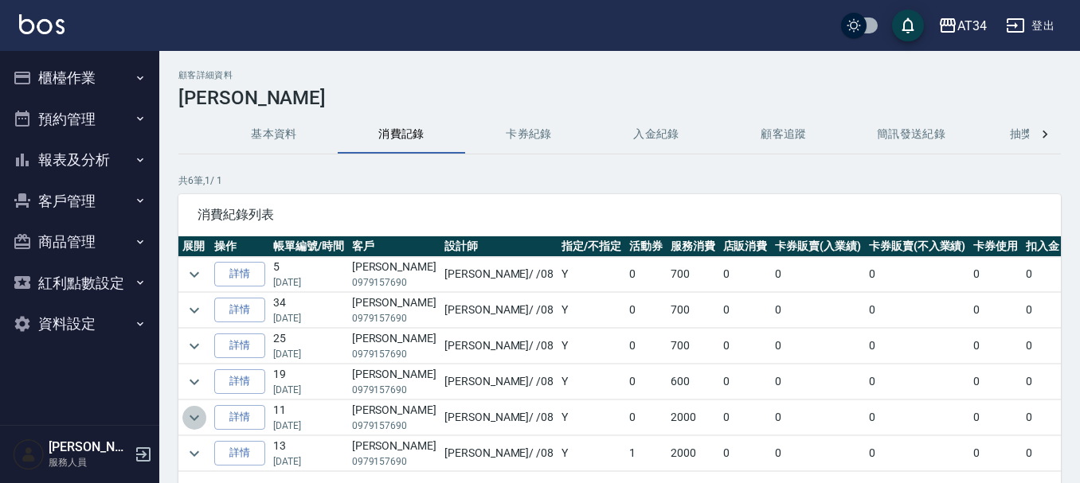
click at [194, 420] on icon "expand row" at bounding box center [195, 418] width 10 height 6
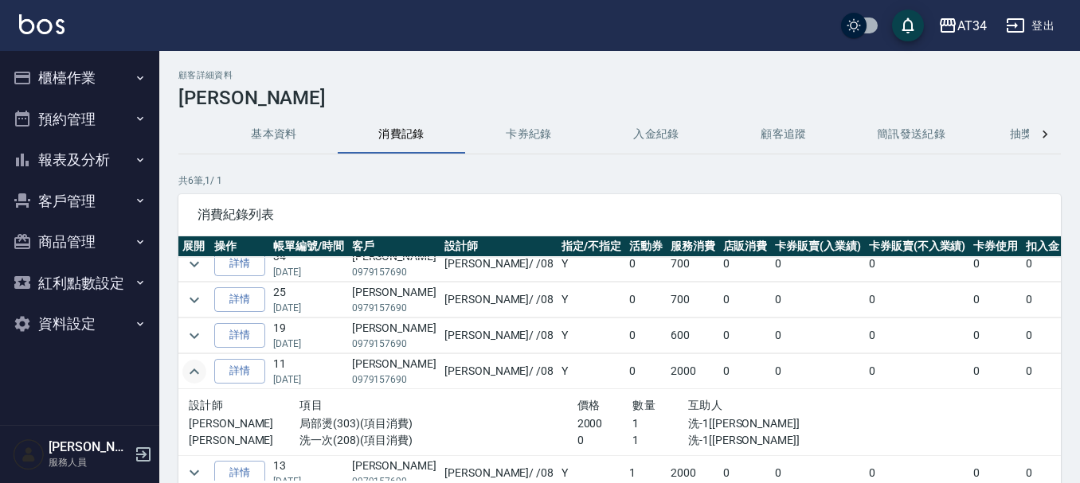
scroll to position [69, 0]
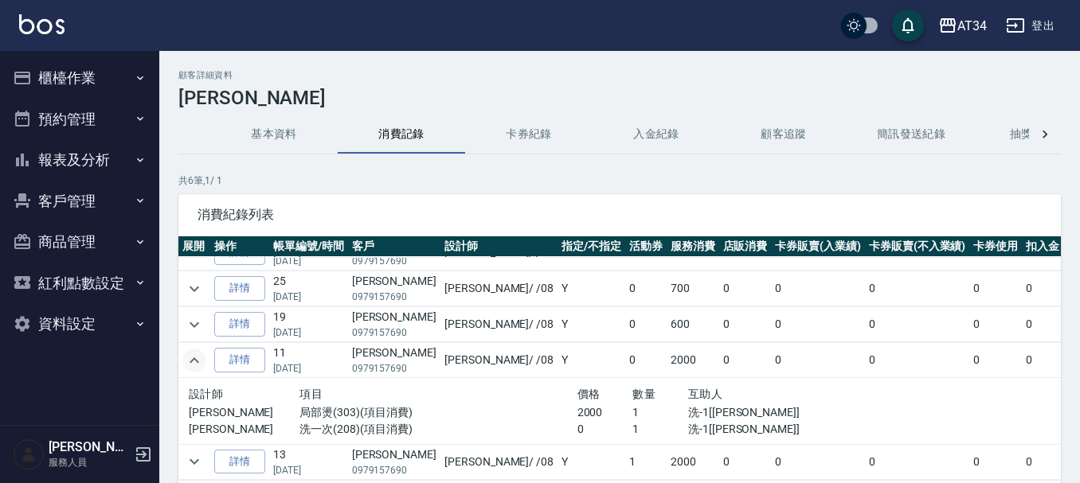
click at [196, 358] on icon "expand row" at bounding box center [195, 361] width 10 height 6
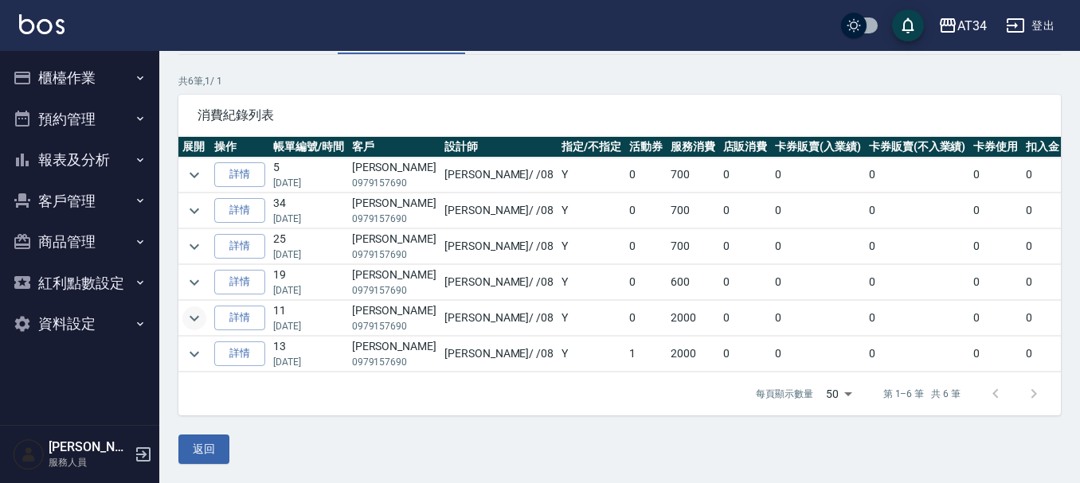
scroll to position [108, 0]
click at [194, 351] on icon "expand row" at bounding box center [195, 354] width 10 height 6
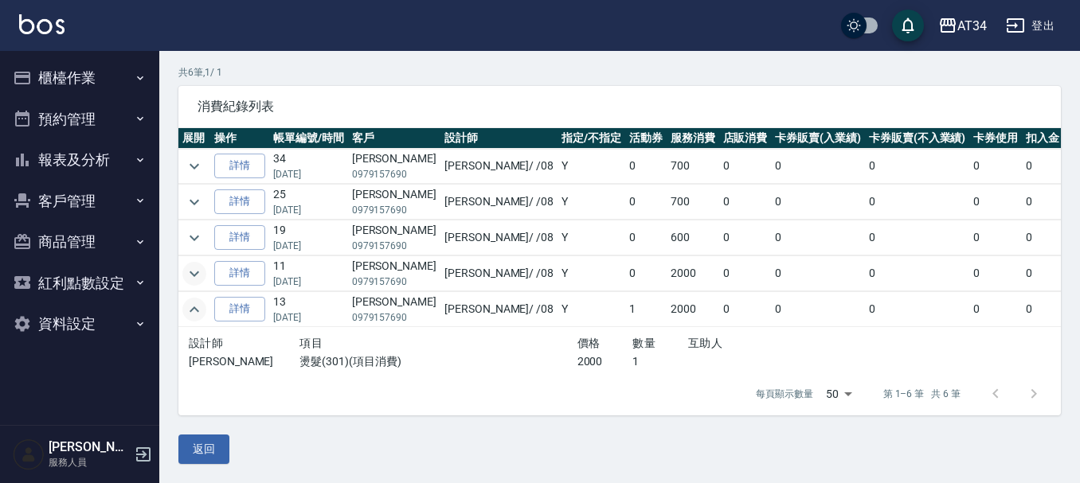
scroll to position [53, 0]
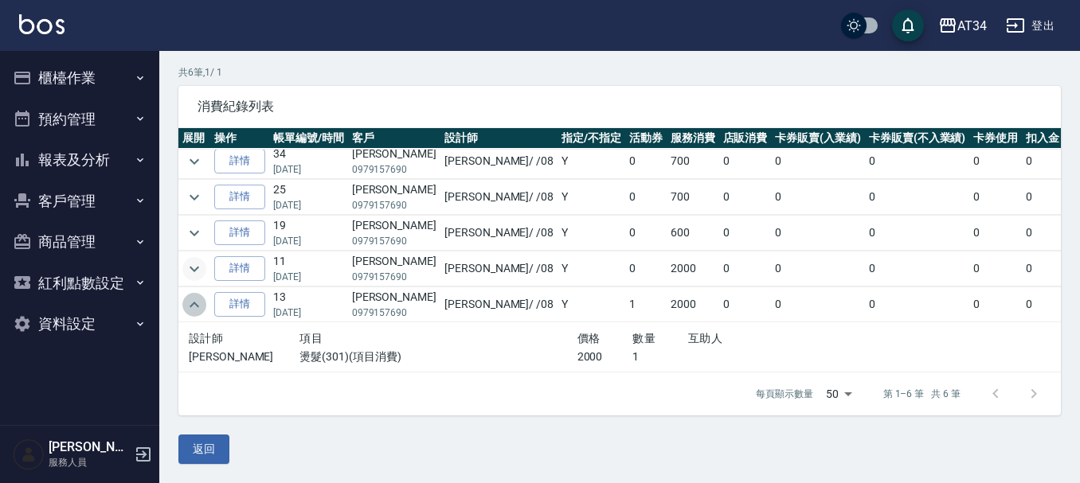
click at [201, 295] on icon "expand row" at bounding box center [194, 304] width 19 height 19
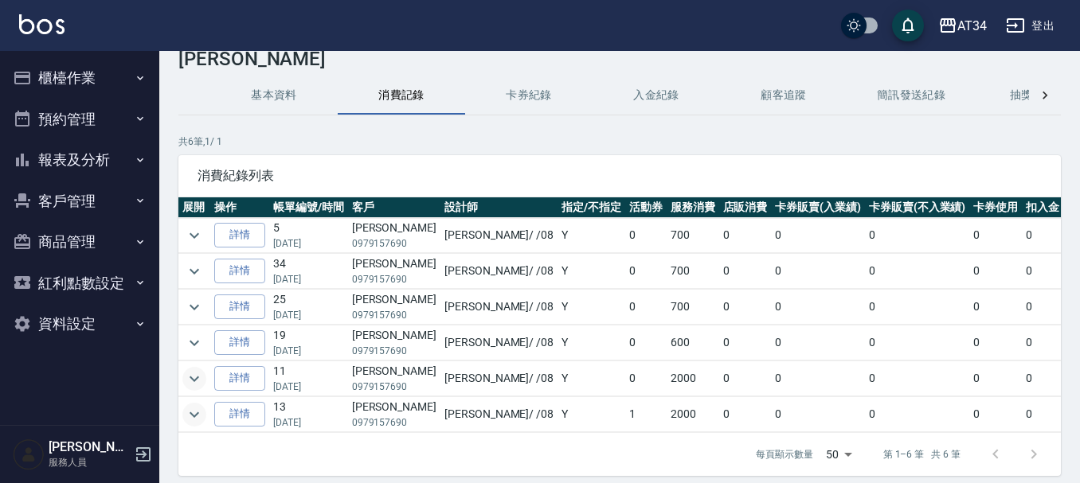
scroll to position [0, 0]
